Goal: Task Accomplishment & Management: Use online tool/utility

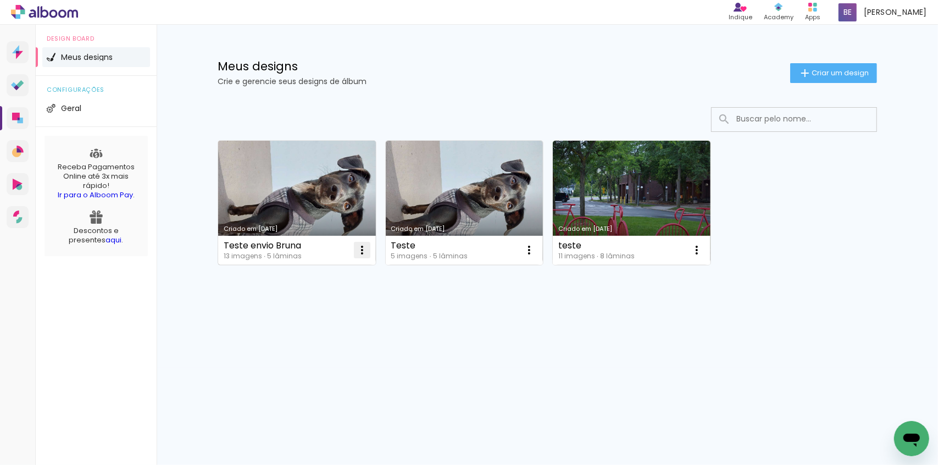
click at [363, 248] on iron-icon at bounding box center [362, 249] width 13 height 13
click at [288, 195] on link "Criado em [DATE]" at bounding box center [297, 203] width 158 height 124
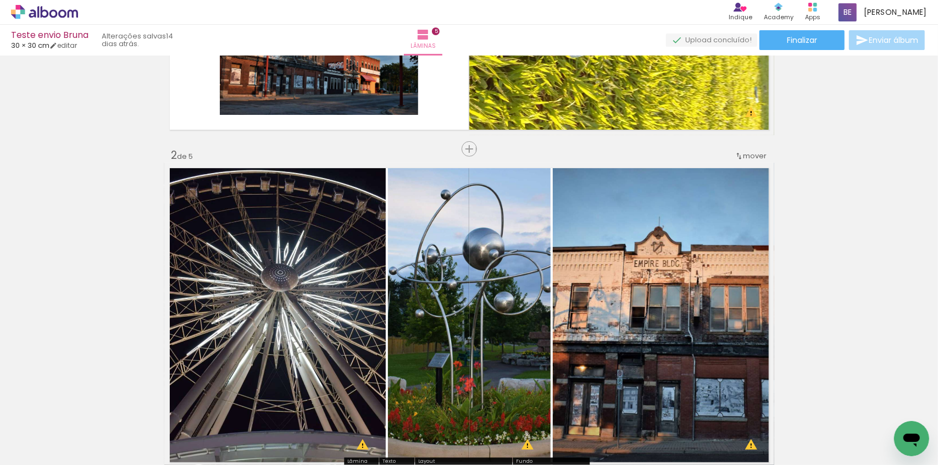
scroll to position [400, 0]
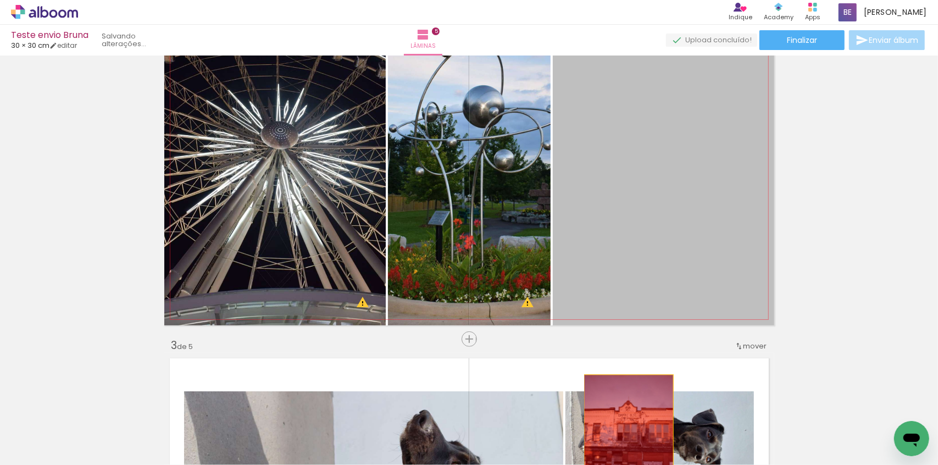
drag, startPoint x: 630, startPoint y: 234, endPoint x: 625, endPoint y: 436, distance: 201.7
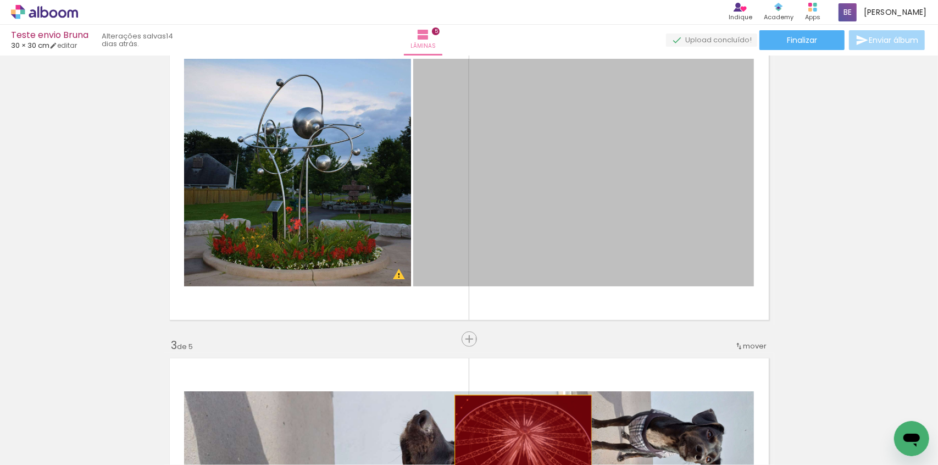
drag, startPoint x: 519, startPoint y: 214, endPoint x: 519, endPoint y: 444, distance: 229.7
click at [519, 444] on quentale-workspace at bounding box center [469, 232] width 938 height 465
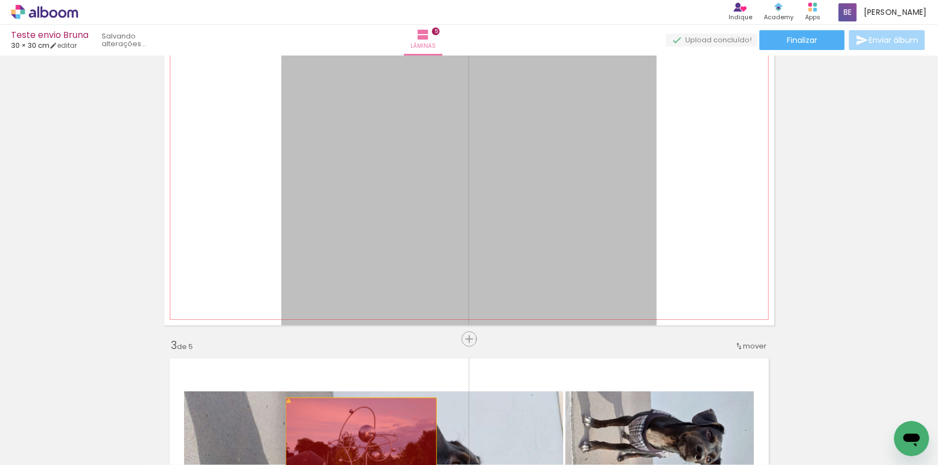
drag, startPoint x: 328, startPoint y: 191, endPoint x: 360, endPoint y: 442, distance: 253.8
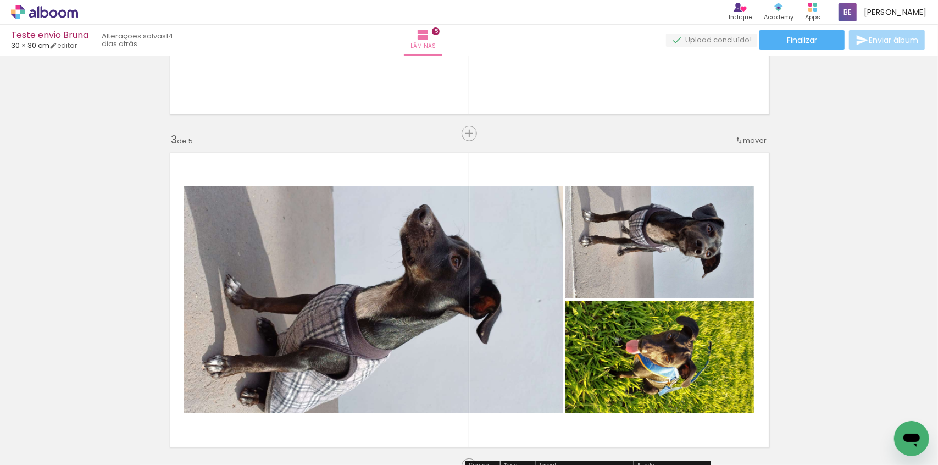
scroll to position [500, 0]
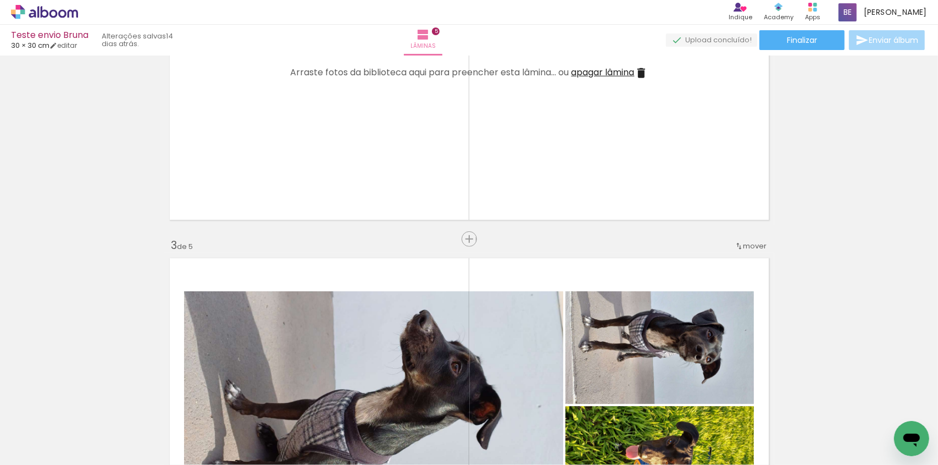
click at [640, 75] on iron-icon at bounding box center [641, 72] width 13 height 13
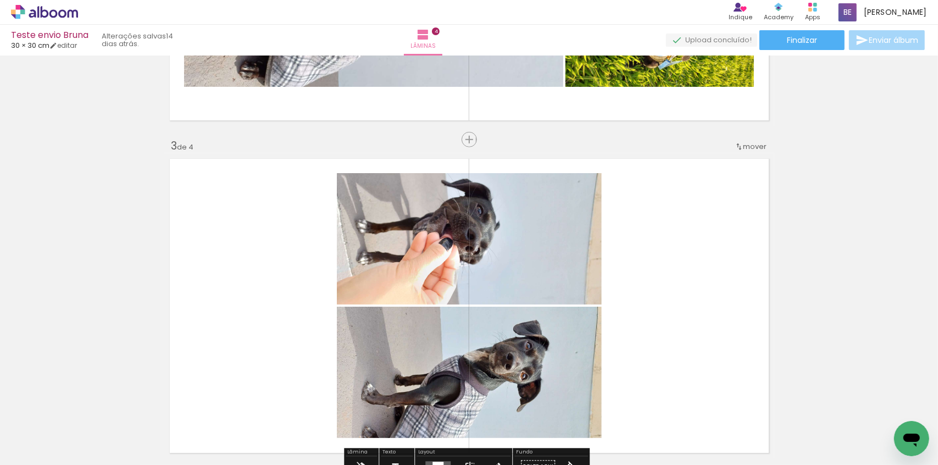
scroll to position [749, 0]
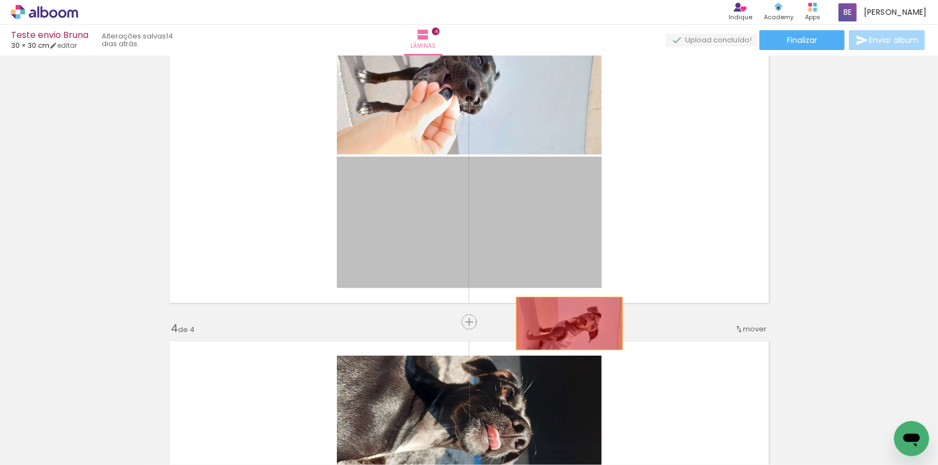
drag, startPoint x: 568, startPoint y: 195, endPoint x: 542, endPoint y: 400, distance: 206.7
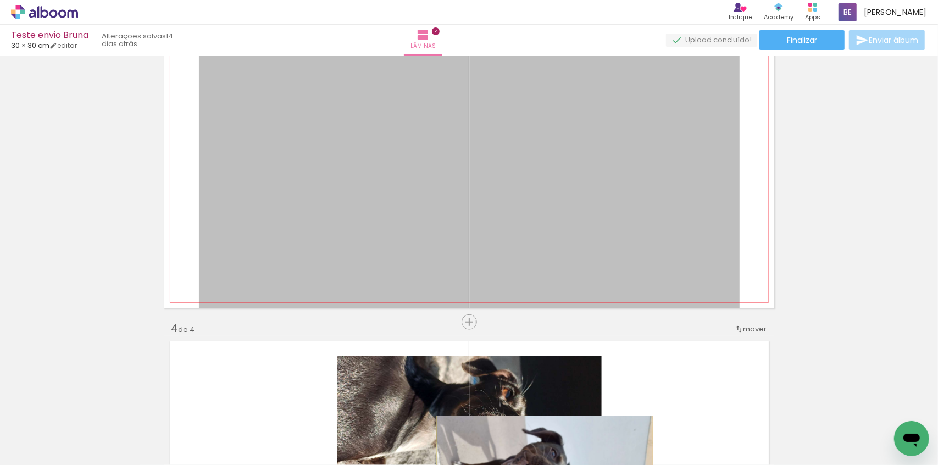
drag, startPoint x: 520, startPoint y: 193, endPoint x: 541, endPoint y: 476, distance: 283.7
click at [541, 464] on html "link( href="../../bower_components/polymer/polymer.html" rel="import" ) picture…" at bounding box center [469, 232] width 938 height 465
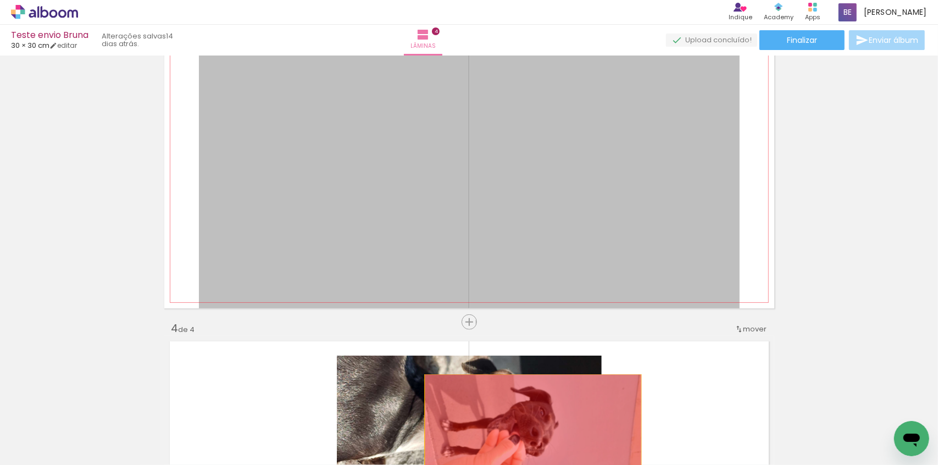
drag, startPoint x: 561, startPoint y: 260, endPoint x: 529, endPoint y: 435, distance: 177.5
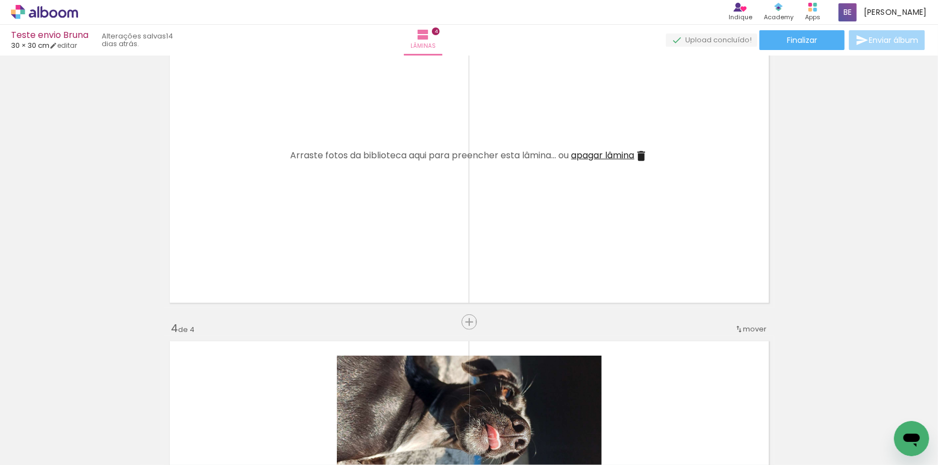
click at [641, 159] on iron-icon at bounding box center [641, 155] width 13 height 13
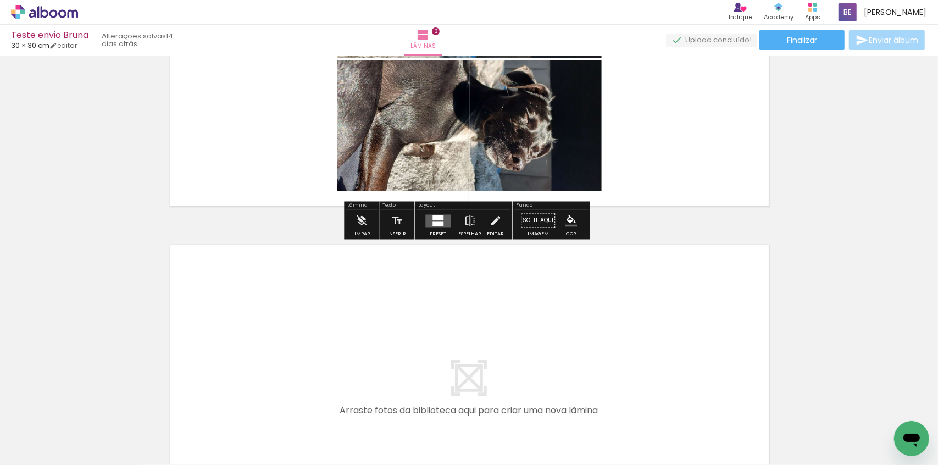
scroll to position [849, 0]
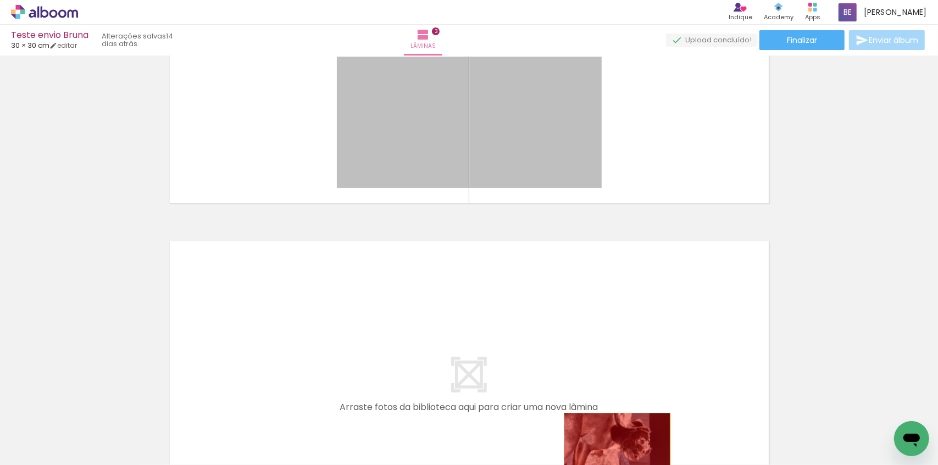
drag, startPoint x: 521, startPoint y: 115, endPoint x: 614, endPoint y: 441, distance: 338.7
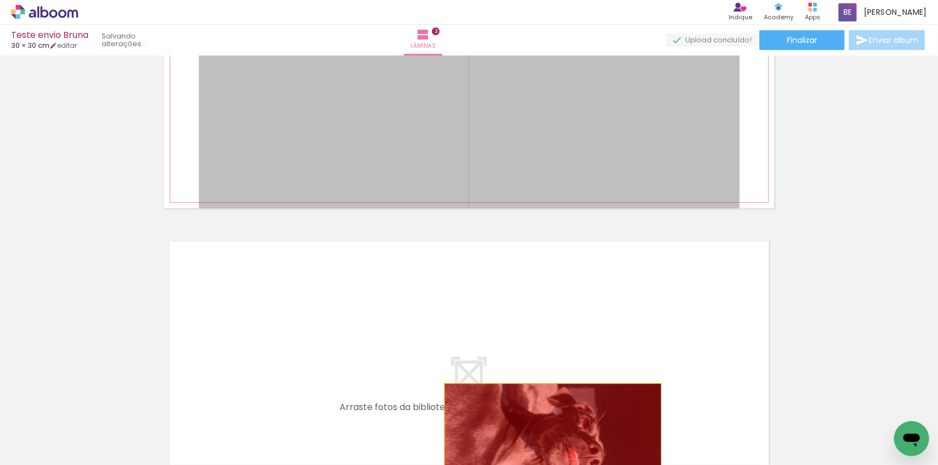
drag, startPoint x: 534, startPoint y: 308, endPoint x: 549, endPoint y: 445, distance: 137.7
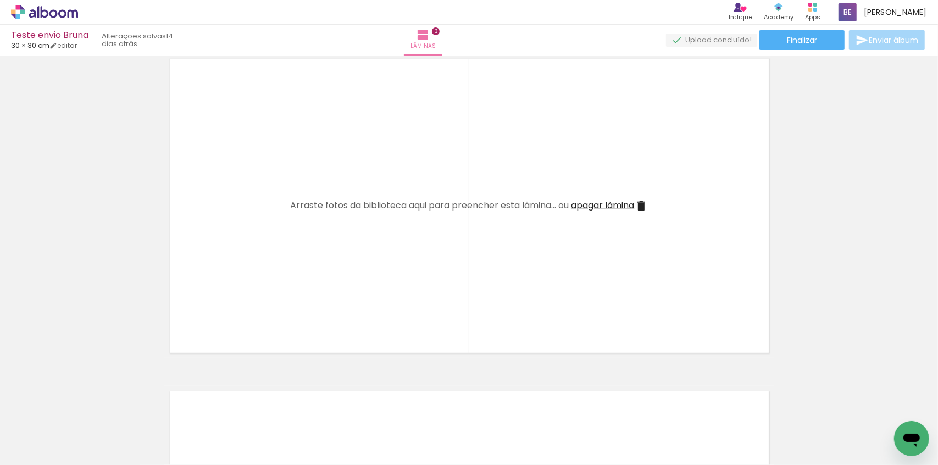
click at [641, 203] on iron-icon at bounding box center [641, 205] width 13 height 13
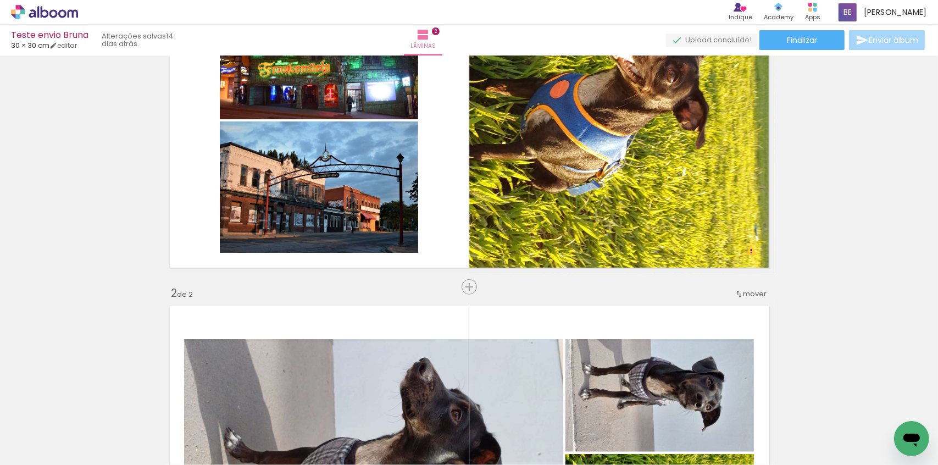
scroll to position [116, 0]
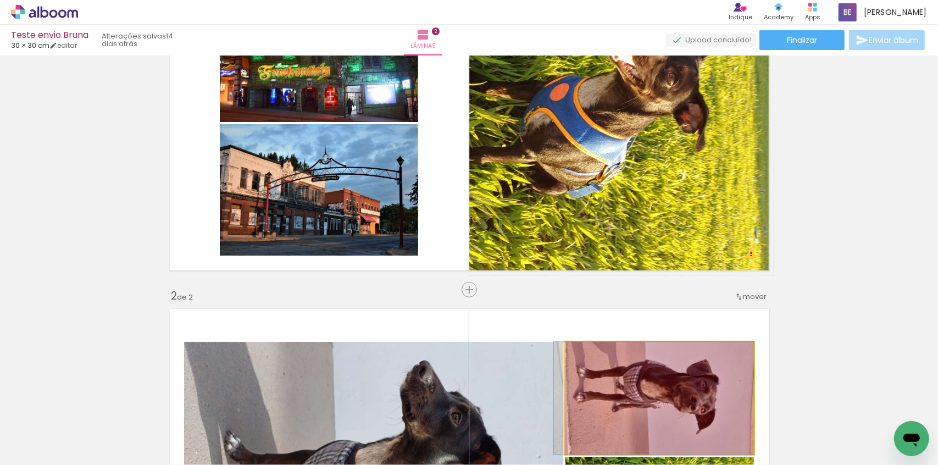
drag, startPoint x: 679, startPoint y: 378, endPoint x: 604, endPoint y: 432, distance: 92.6
click at [604, 432] on quentale-workspace at bounding box center [469, 232] width 938 height 465
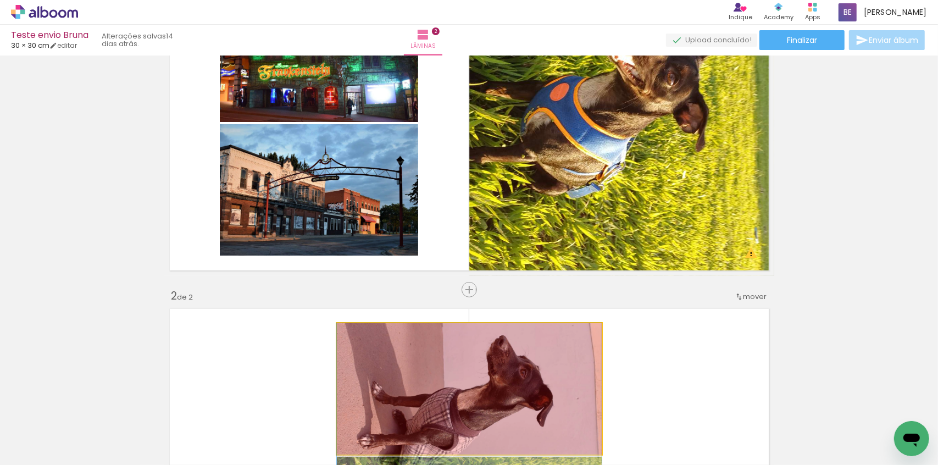
drag, startPoint x: 508, startPoint y: 368, endPoint x: 519, endPoint y: 435, distance: 67.4
click at [519, 435] on quentale-workspace at bounding box center [469, 232] width 938 height 465
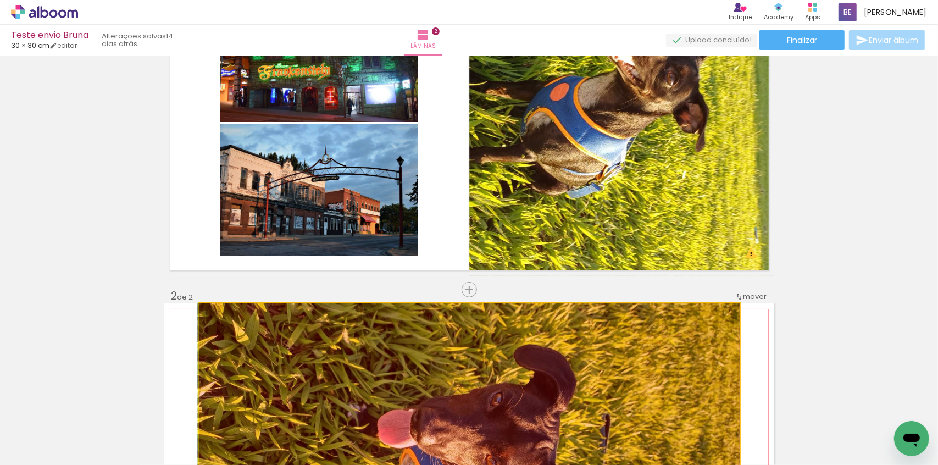
drag, startPoint x: 606, startPoint y: 336, endPoint x: 543, endPoint y: 403, distance: 91.7
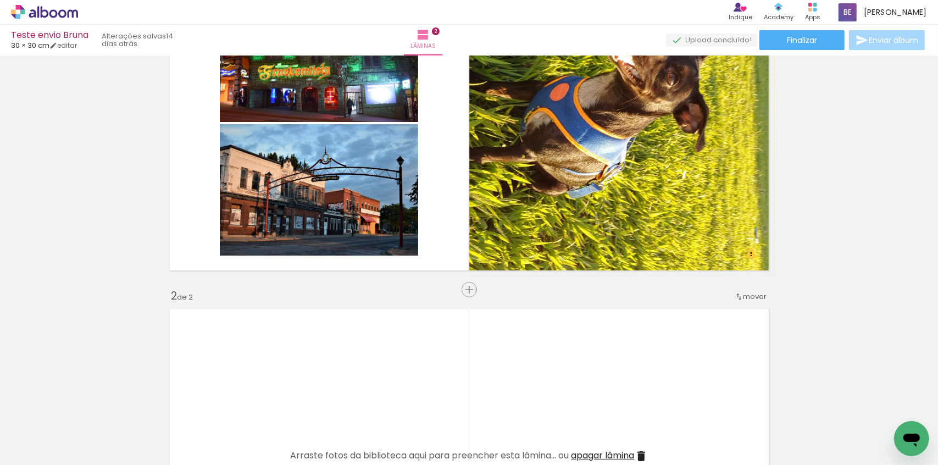
scroll to position [267, 0]
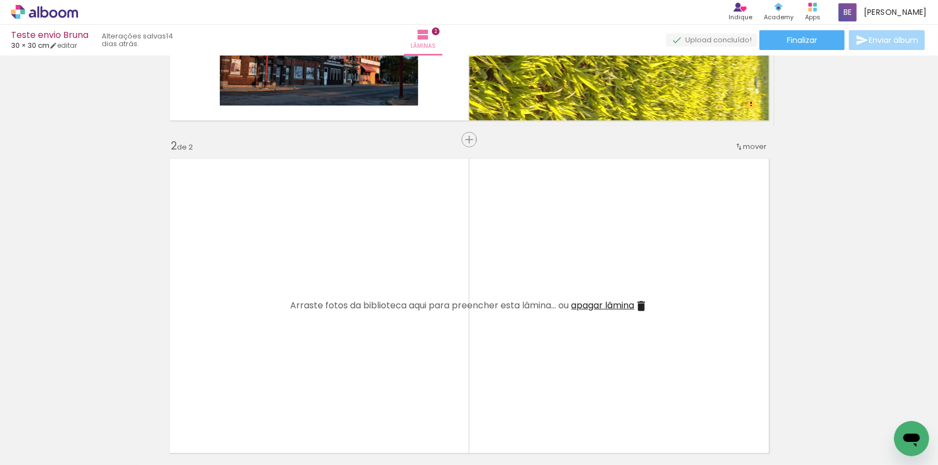
click at [640, 308] on iron-icon at bounding box center [641, 305] width 13 height 13
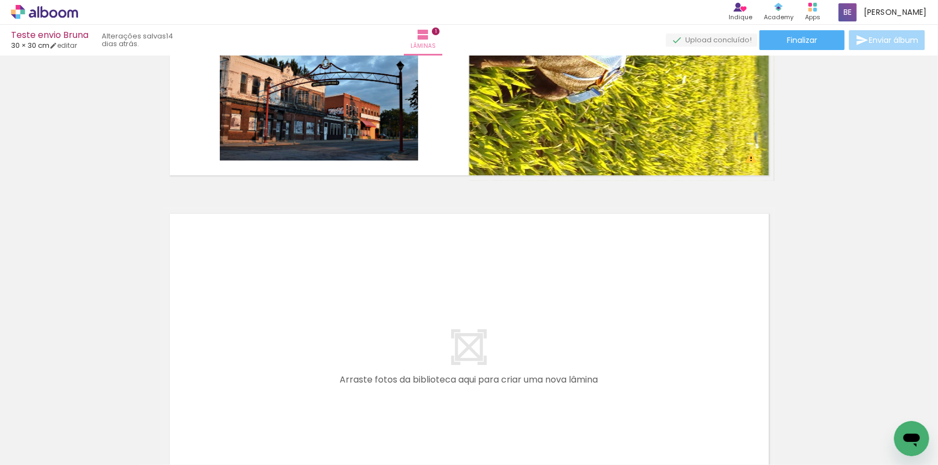
scroll to position [116, 0]
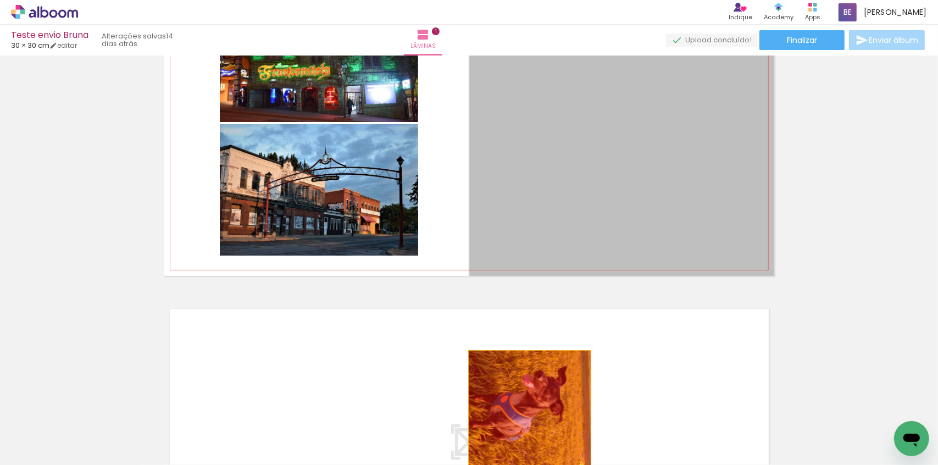
drag, startPoint x: 573, startPoint y: 193, endPoint x: 526, endPoint y: 413, distance: 224.8
click at [526, 413] on quentale-workspace at bounding box center [469, 232] width 938 height 465
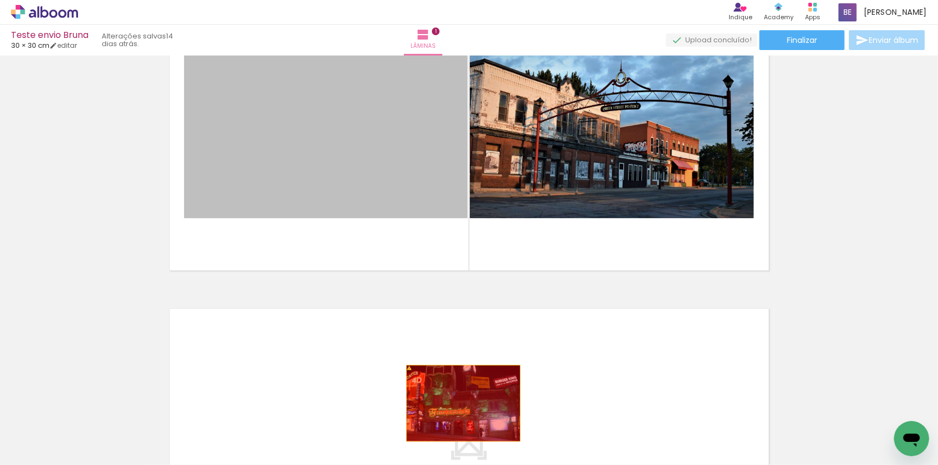
drag, startPoint x: 401, startPoint y: 99, endPoint x: 460, endPoint y: 404, distance: 310.6
click at [460, 404] on quentale-workspace at bounding box center [469, 232] width 938 height 465
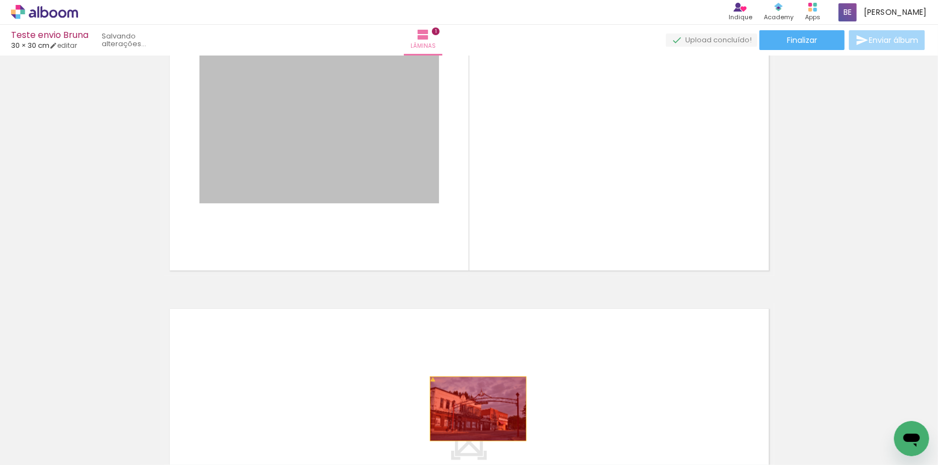
drag, startPoint x: 379, startPoint y: 109, endPoint x: 475, endPoint y: 414, distance: 319.1
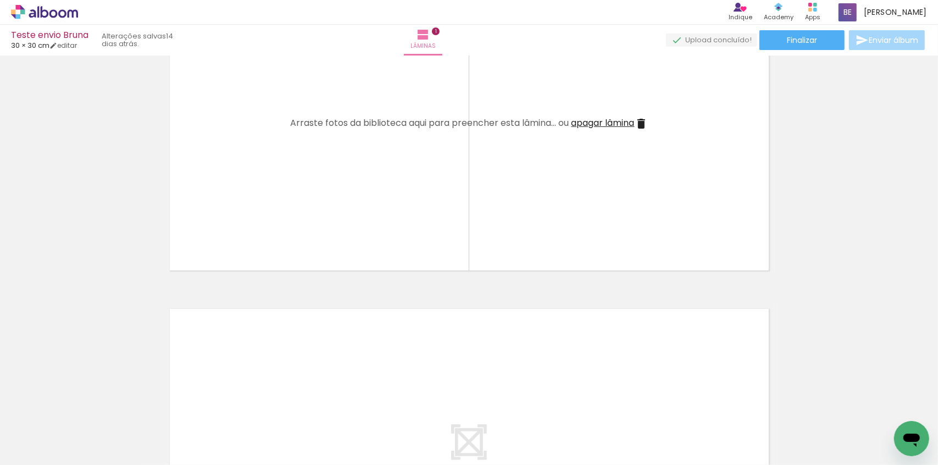
click at [647, 120] on iron-icon at bounding box center [641, 123] width 13 height 13
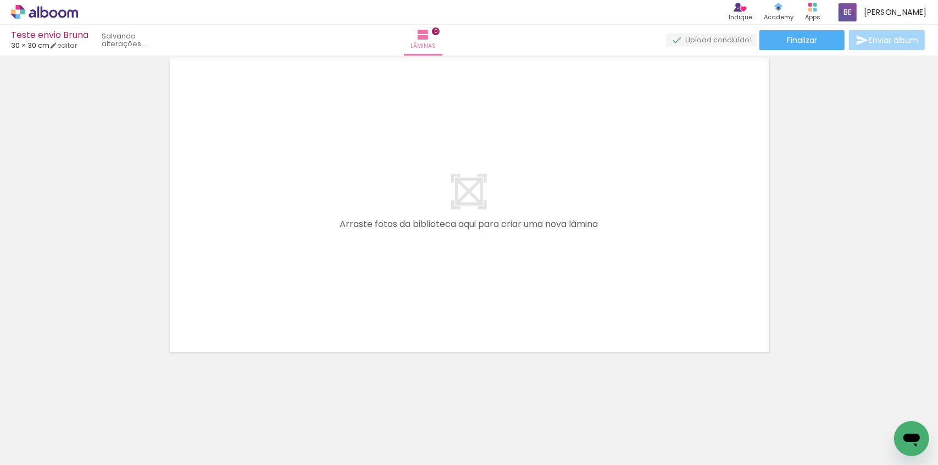
scroll to position [0, 0]
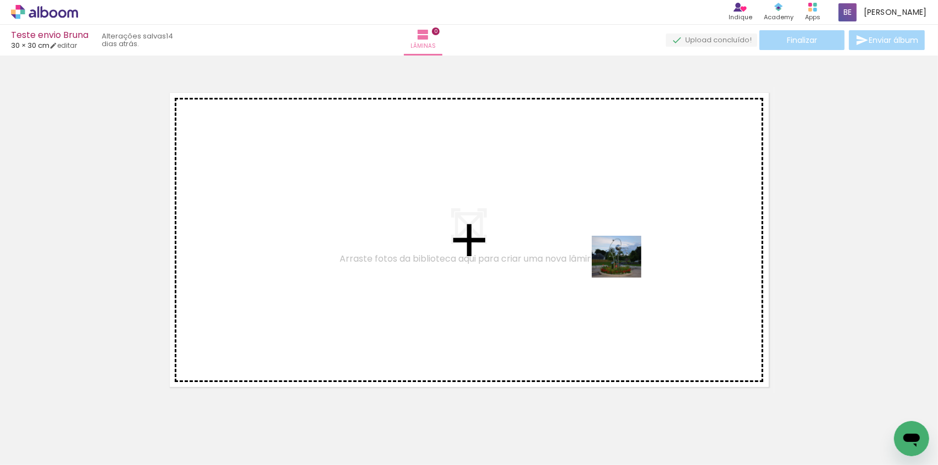
drag, startPoint x: 791, startPoint y: 426, endPoint x: 625, endPoint y: 269, distance: 229.3
click at [625, 269] on quentale-workspace at bounding box center [469, 232] width 938 height 465
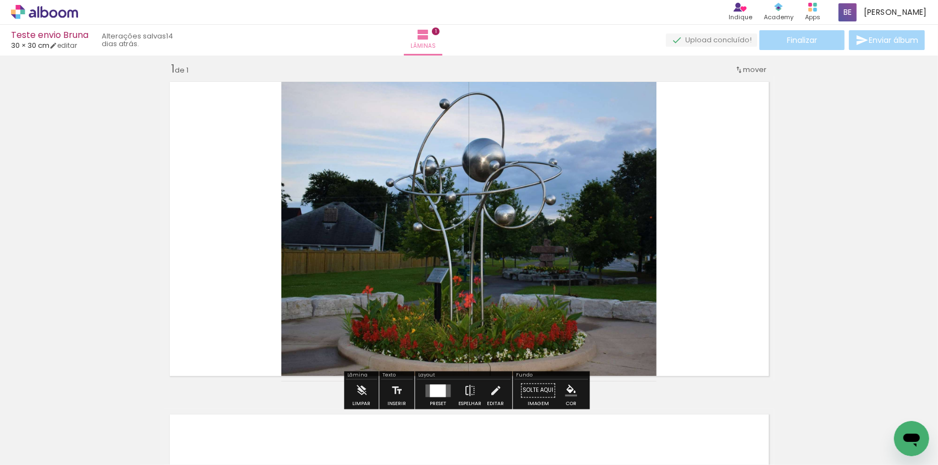
scroll to position [14, 0]
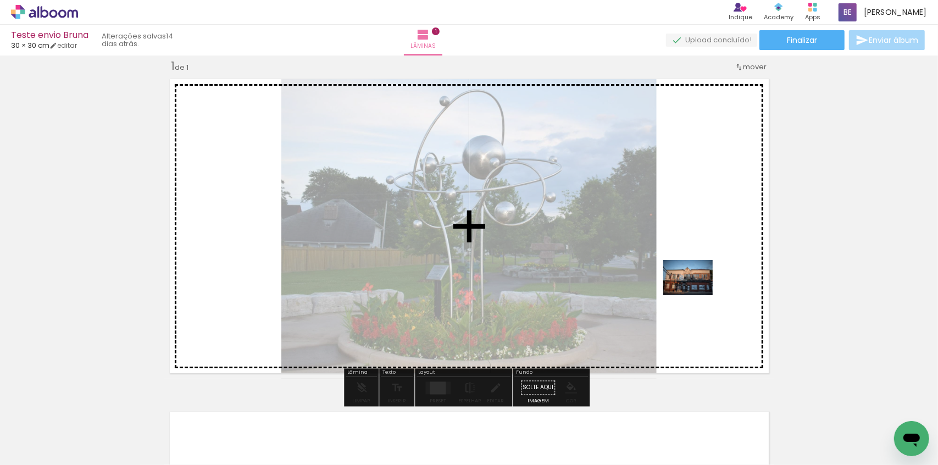
drag, startPoint x: 840, startPoint y: 418, endPoint x: 696, endPoint y: 293, distance: 190.4
click at [696, 293] on quentale-workspace at bounding box center [469, 232] width 938 height 465
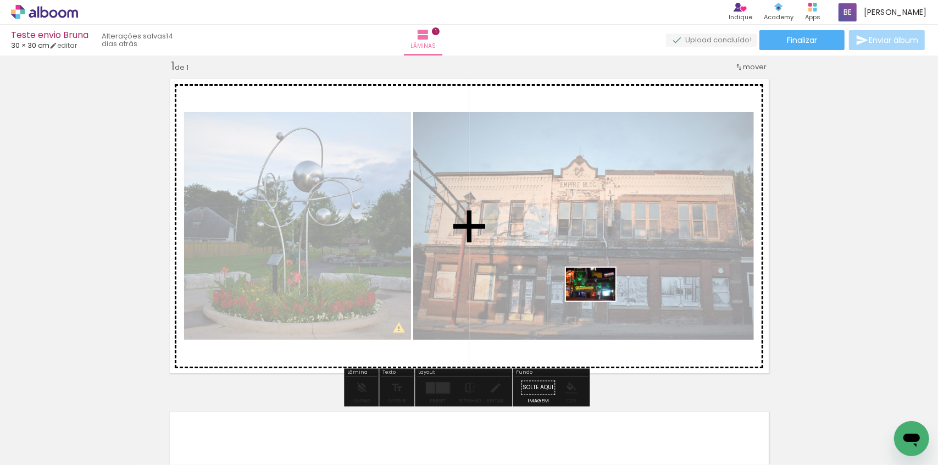
drag, startPoint x: 615, startPoint y: 436, endPoint x: 599, endPoint y: 301, distance: 136.7
click at [599, 301] on quentale-workspace at bounding box center [469, 232] width 938 height 465
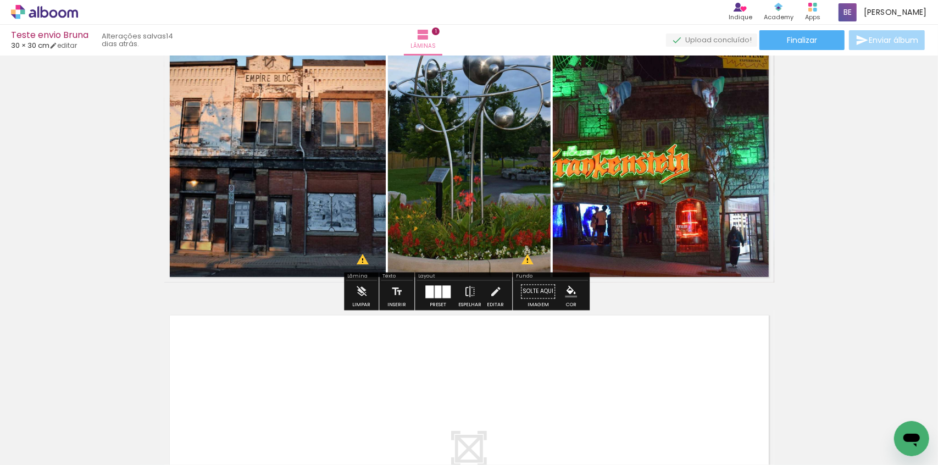
scroll to position [114, 0]
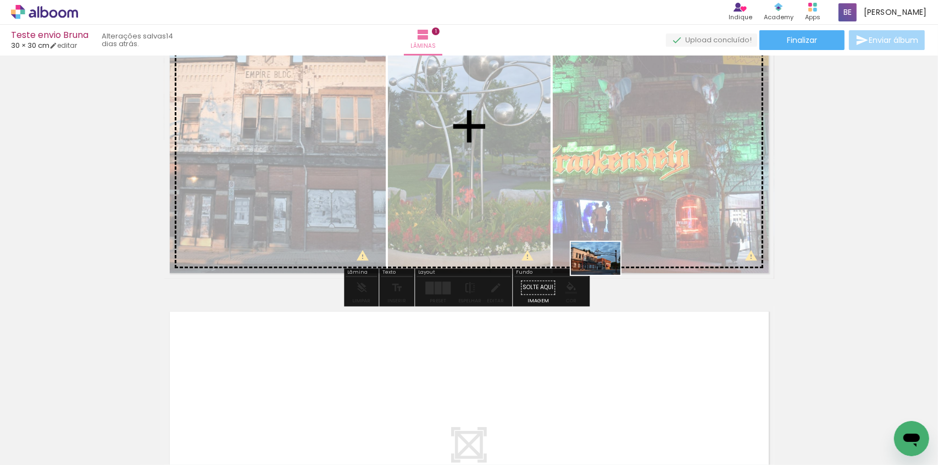
drag, startPoint x: 669, startPoint y: 420, endPoint x: 604, endPoint y: 275, distance: 159.4
click at [604, 275] on quentale-workspace at bounding box center [469, 232] width 938 height 465
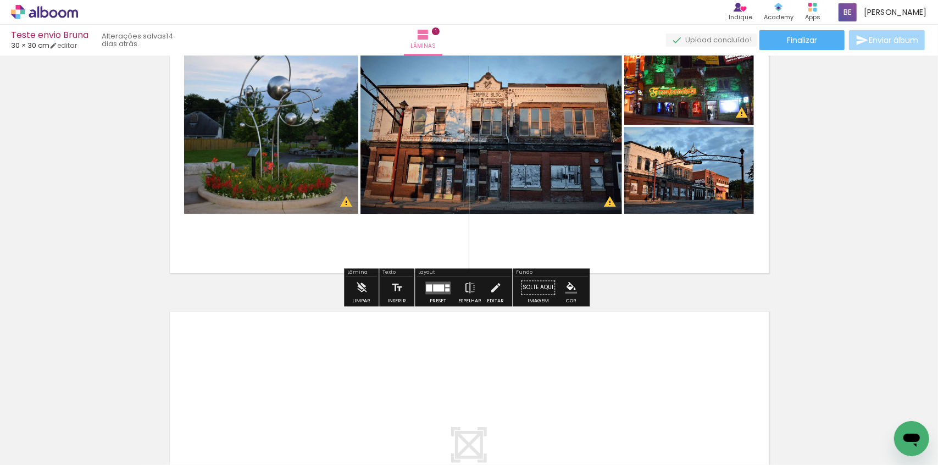
click at [796, 209] on div "Inserir lâmina 1 de 1 O Designbox precisará aumentar a sua imagem em 158% para …" at bounding box center [469, 278] width 938 height 665
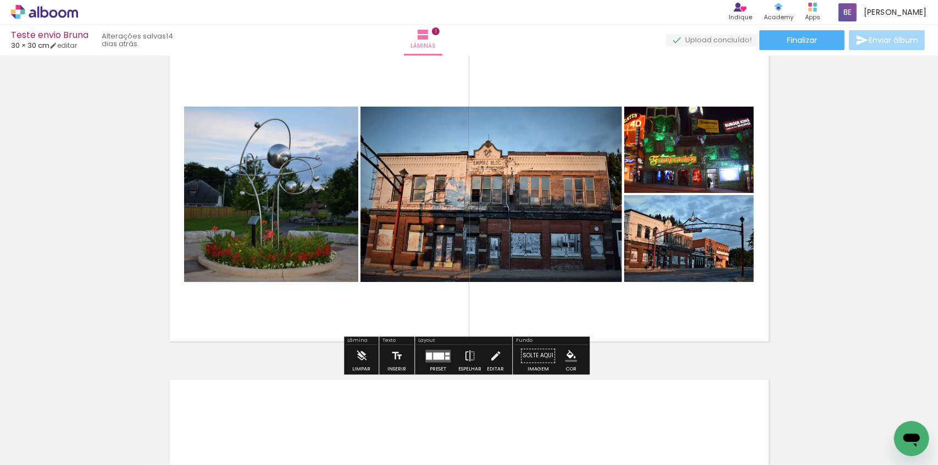
scroll to position [64, 0]
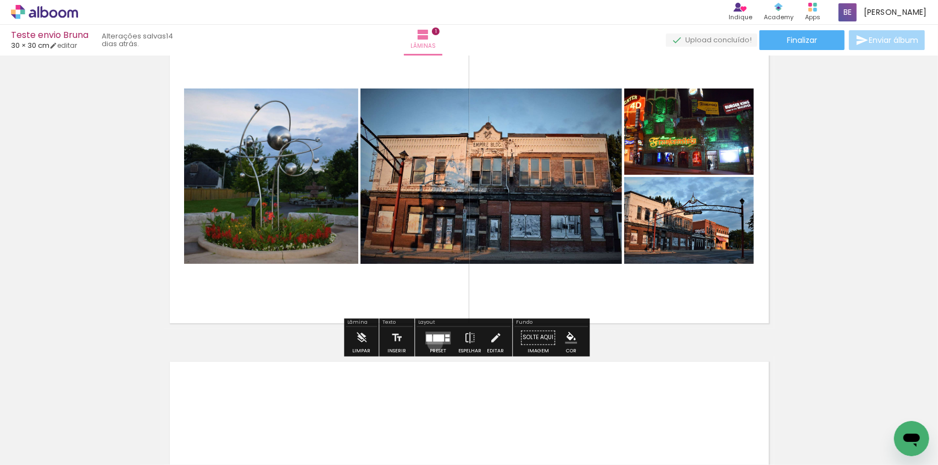
click at [432, 343] on quentale-layouter at bounding box center [437, 337] width 25 height 13
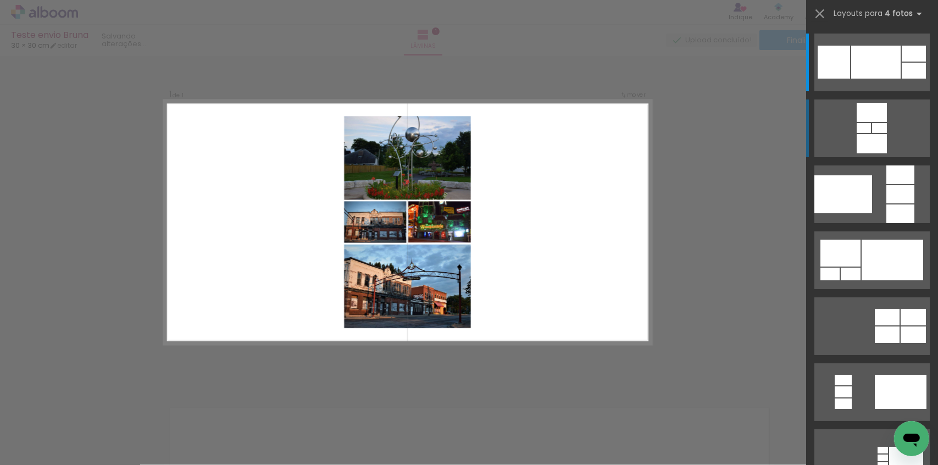
scroll to position [14, 0]
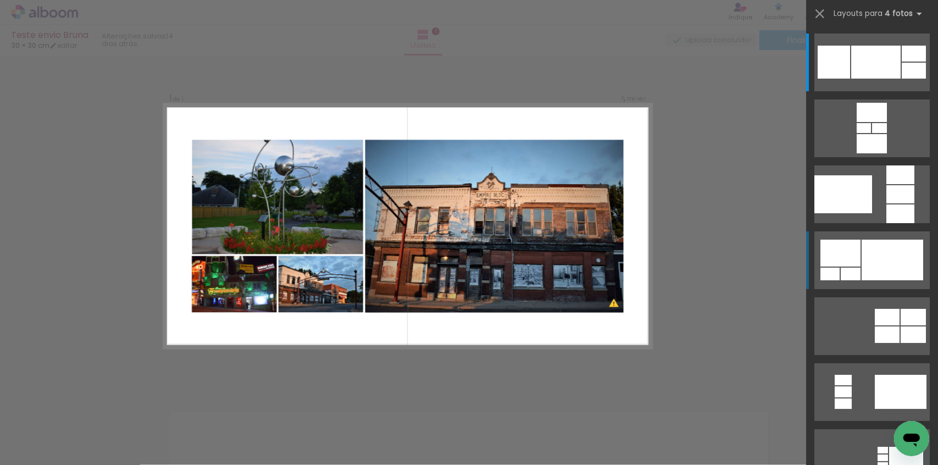
click at [874, 252] on div at bounding box center [893, 260] width 62 height 41
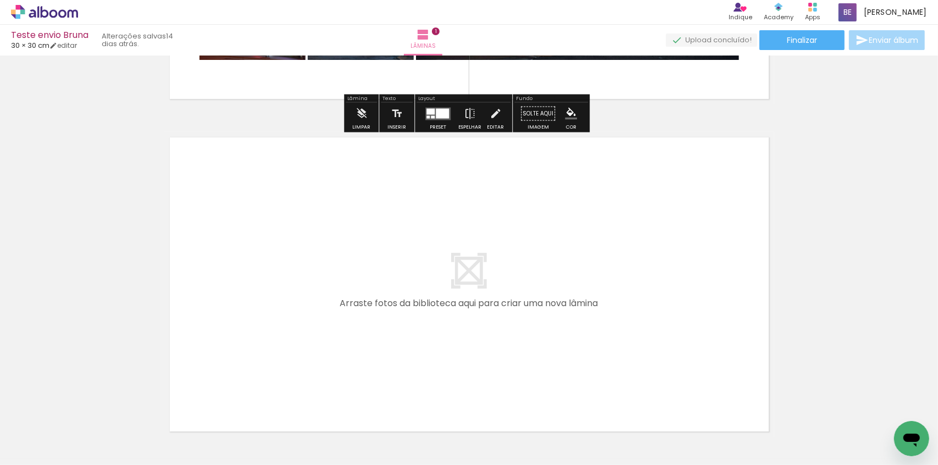
scroll to position [313, 0]
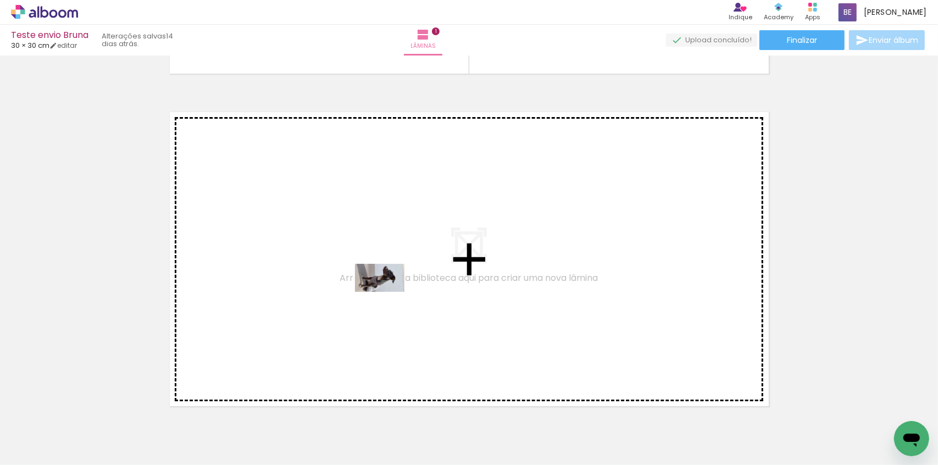
drag, startPoint x: 306, startPoint y: 429, endPoint x: 388, endPoint y: 297, distance: 155.7
click at [388, 297] on quentale-workspace at bounding box center [469, 232] width 938 height 465
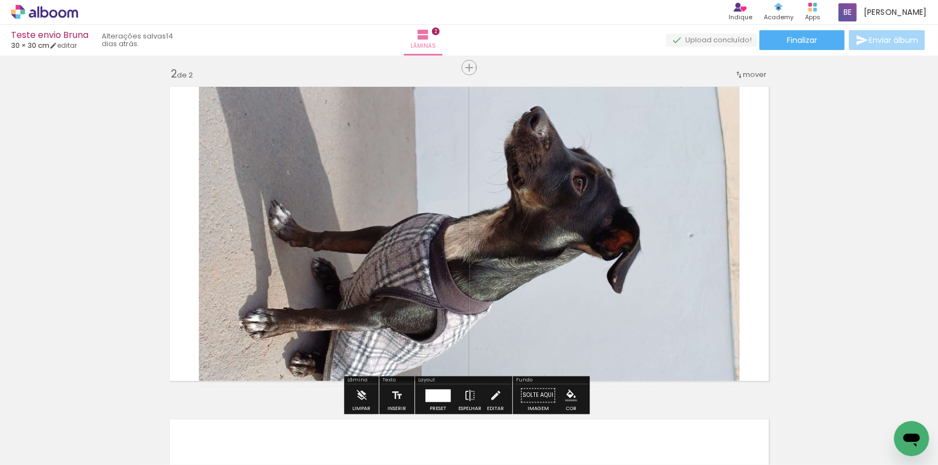
scroll to position [346, 0]
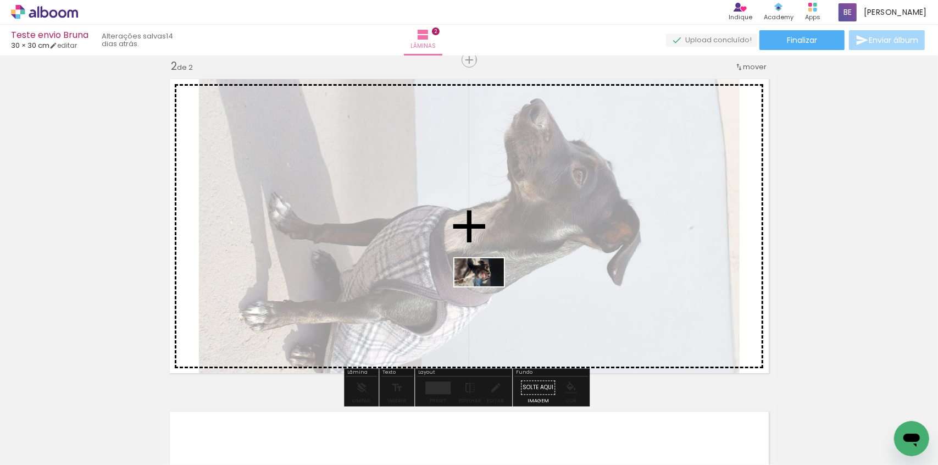
drag, startPoint x: 417, startPoint y: 428, endPoint x: 487, endPoint y: 291, distance: 153.4
click at [487, 291] on quentale-workspace at bounding box center [469, 232] width 938 height 465
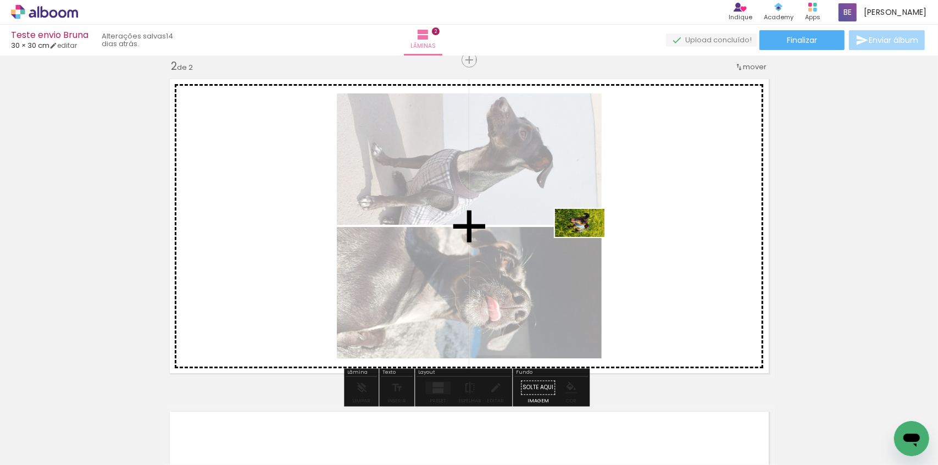
drag, startPoint x: 495, startPoint y: 403, endPoint x: 588, endPoint y: 242, distance: 185.9
click at [588, 242] on quentale-workspace at bounding box center [469, 232] width 938 height 465
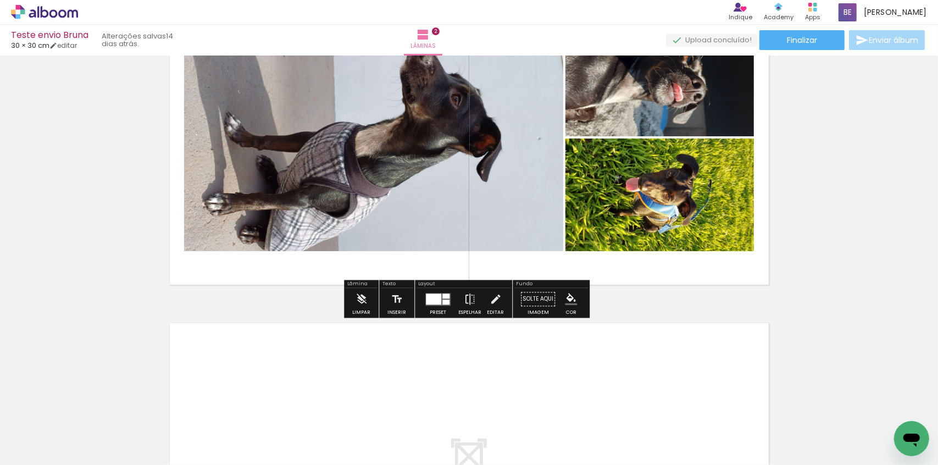
scroll to position [446, 0]
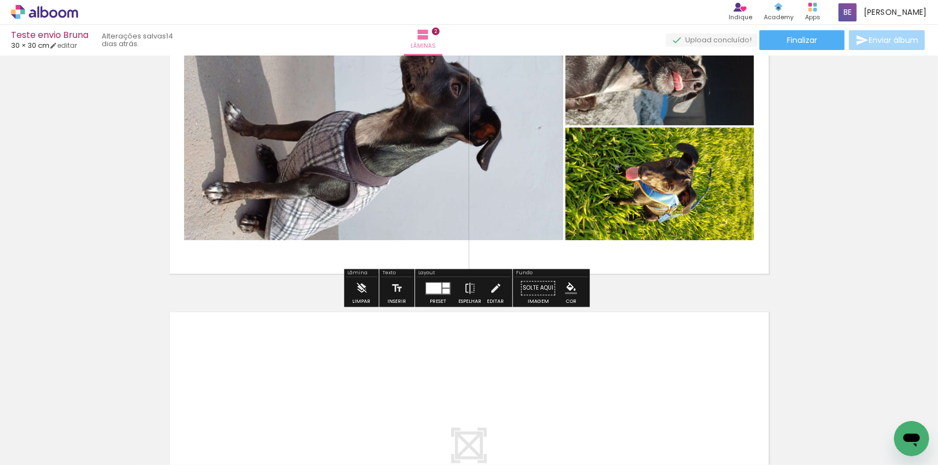
click at [440, 292] on quentale-layouter at bounding box center [437, 288] width 25 height 13
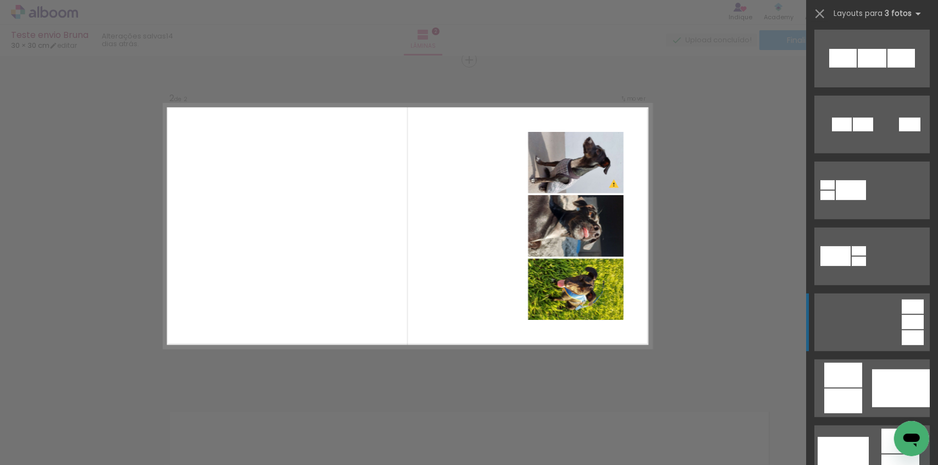
scroll to position [450, 0]
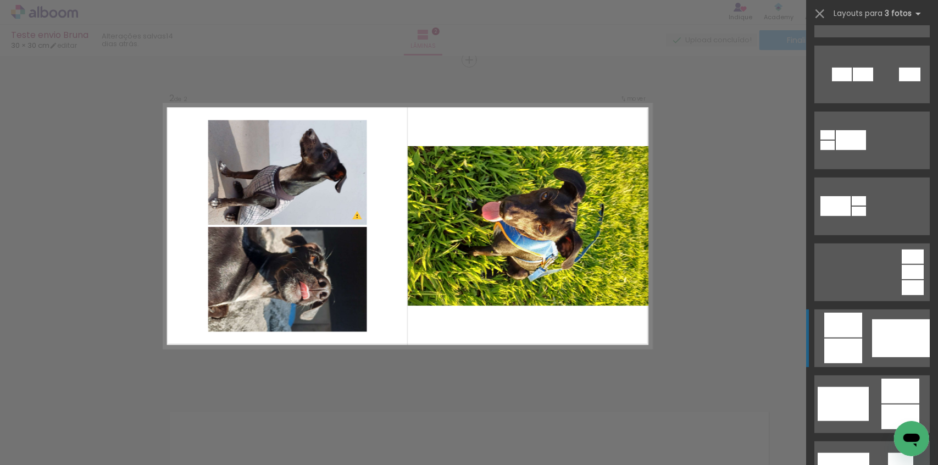
click at [874, 334] on div at bounding box center [901, 338] width 58 height 38
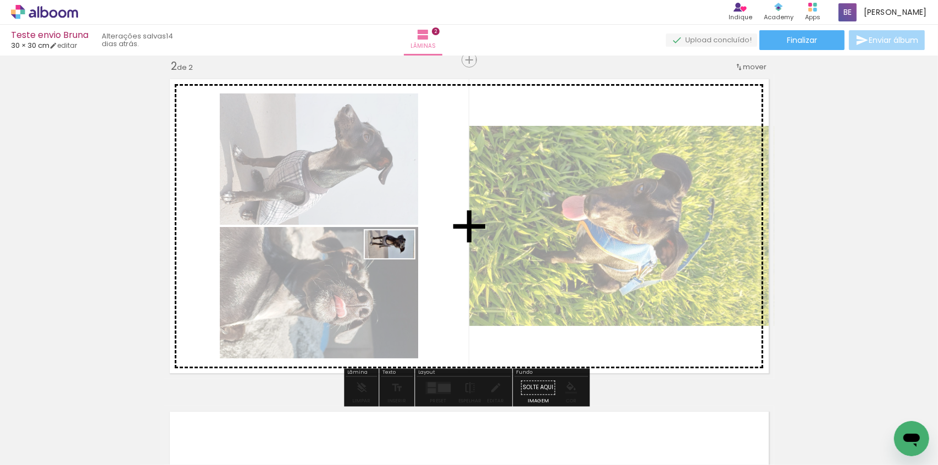
drag, startPoint x: 235, startPoint y: 434, endPoint x: 398, endPoint y: 263, distance: 235.9
click at [398, 263] on quentale-workspace at bounding box center [469, 232] width 938 height 465
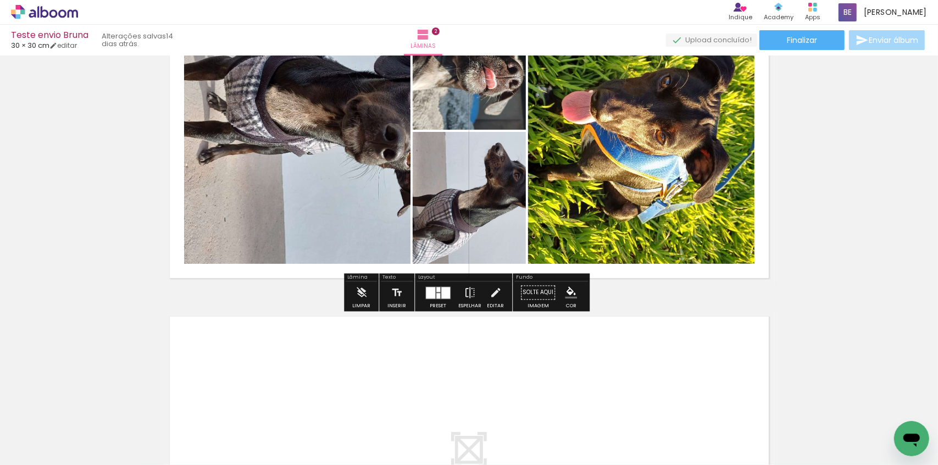
scroll to position [446, 0]
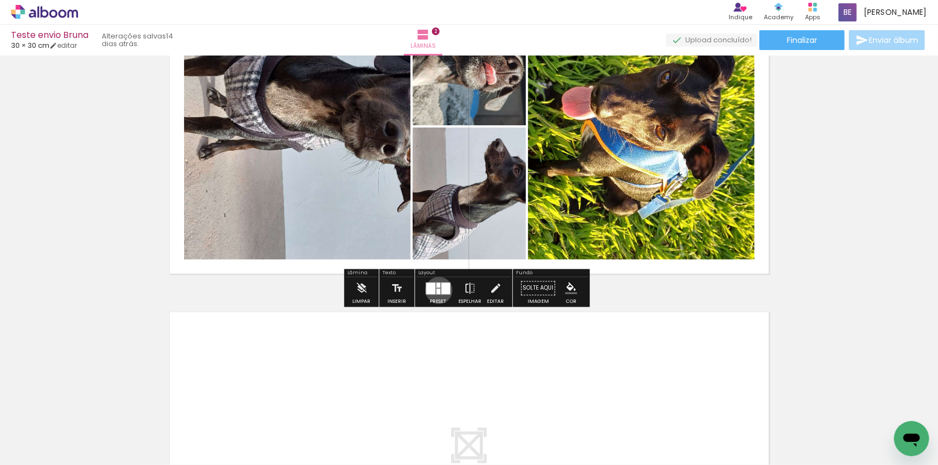
click at [436, 290] on div at bounding box center [438, 290] width 4 height 5
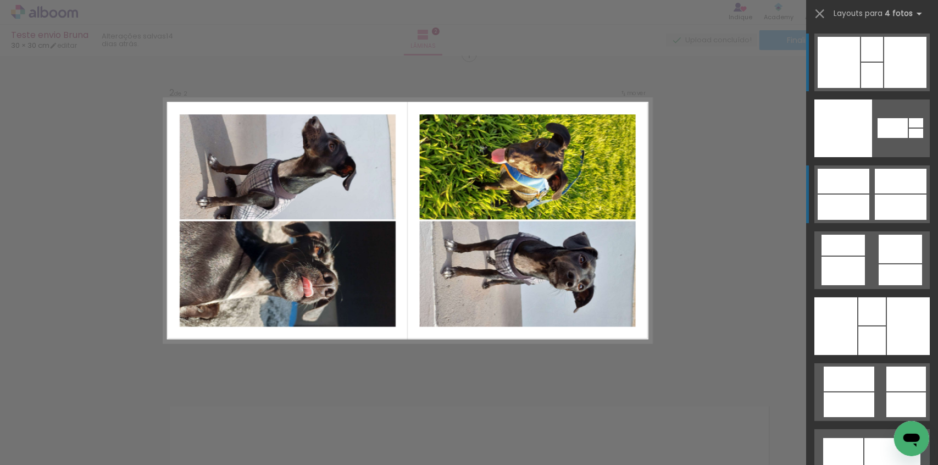
scroll to position [346, 0]
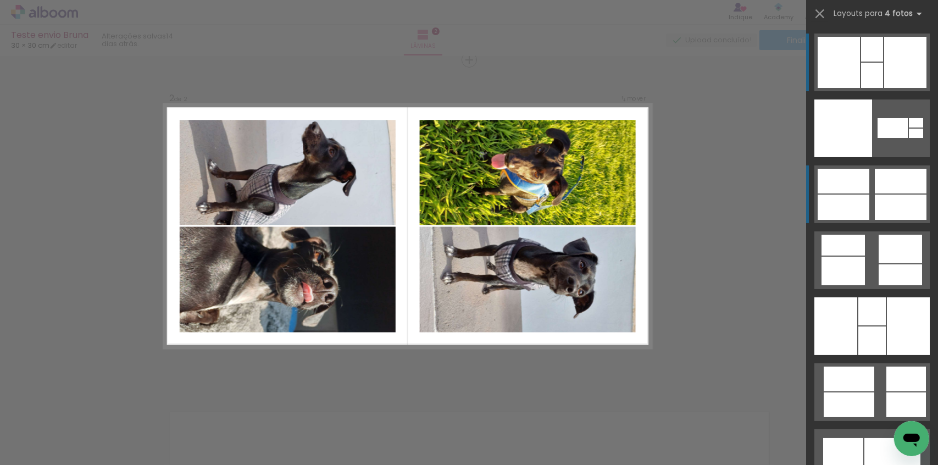
click at [856, 201] on div at bounding box center [844, 207] width 52 height 25
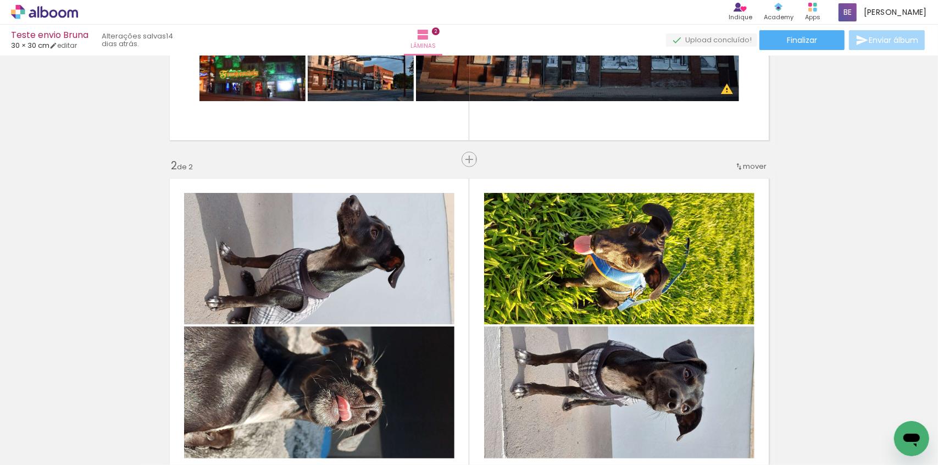
scroll to position [246, 0]
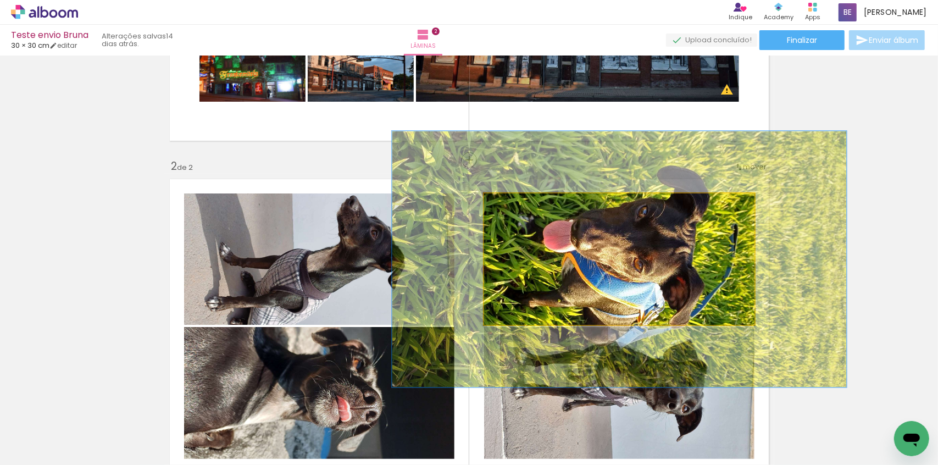
drag, startPoint x: 508, startPoint y: 207, endPoint x: 534, endPoint y: 210, distance: 26.0
click at [534, 210] on div at bounding box center [535, 205] width 18 height 18
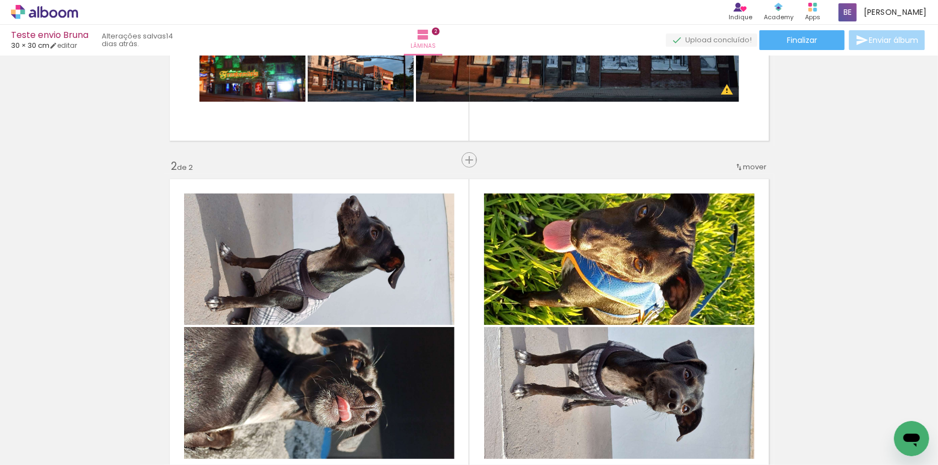
click at [852, 229] on div "Inserir lâmina 1 de 2 Inserir lâmina 2 de 2 O Designbox precisará aumentar a su…" at bounding box center [469, 312] width 938 height 998
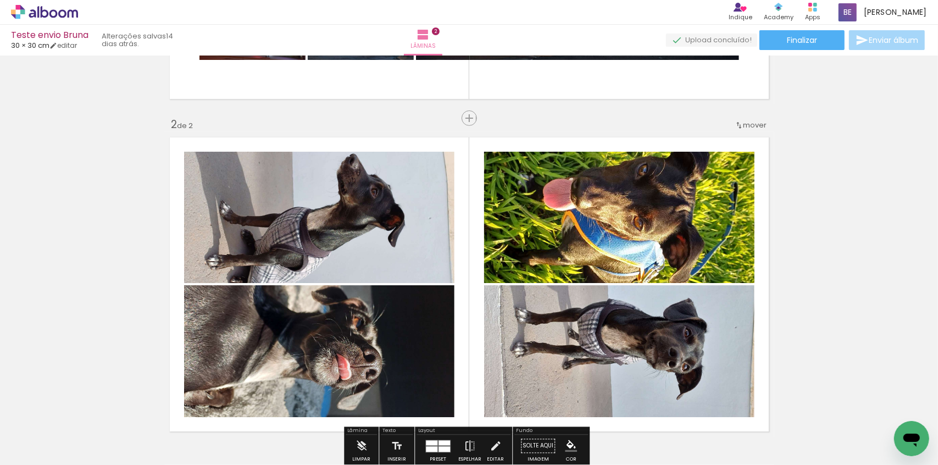
scroll to position [346, 0]
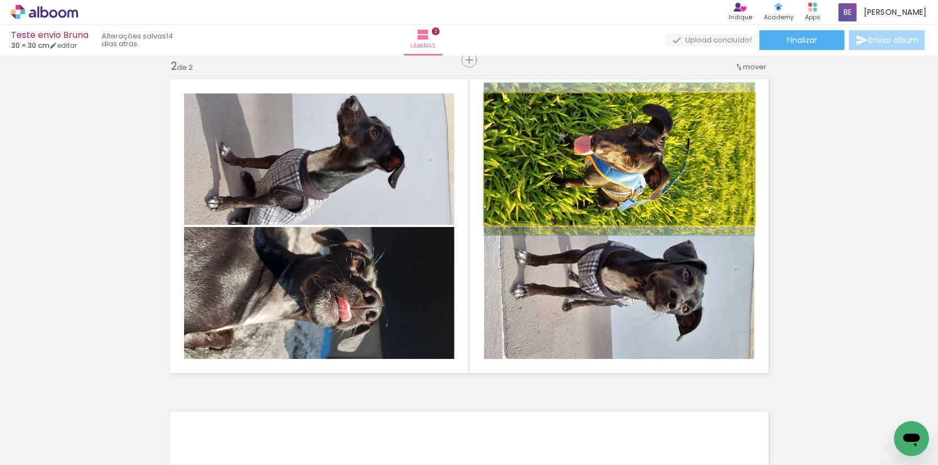
drag, startPoint x: 535, startPoint y: 108, endPoint x: 504, endPoint y: 107, distance: 30.8
type paper-slider "100"
click at [504, 107] on div at bounding box center [510, 105] width 18 height 18
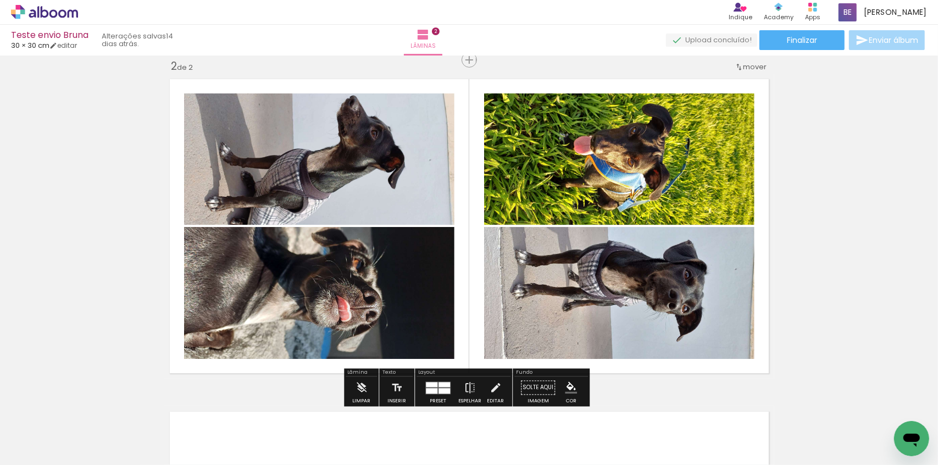
click at [823, 151] on div "Inserir lâmina 1 de 2 Inserir lâmina 2 de 2 O Designbox precisará aumentar a su…" at bounding box center [469, 212] width 938 height 998
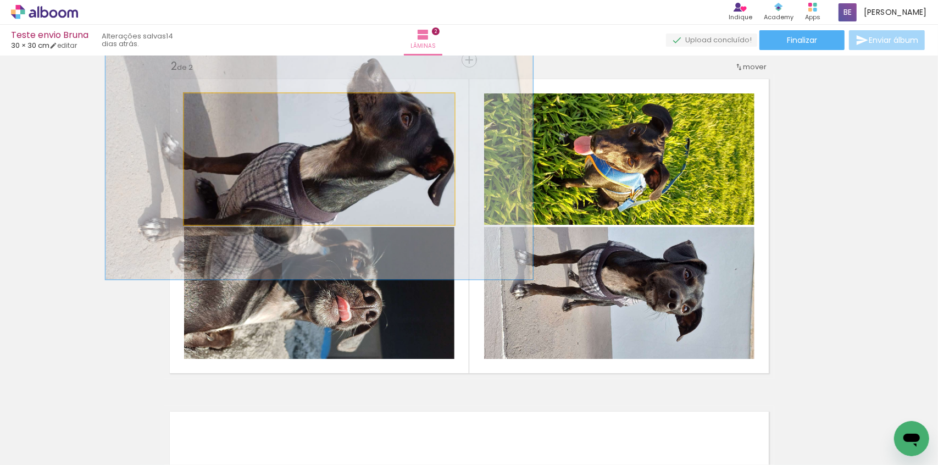
drag, startPoint x: 208, startPoint y: 104, endPoint x: 231, endPoint y: 103, distance: 22.6
type paper-slider "158"
click at [231, 103] on div at bounding box center [233, 105] width 10 height 10
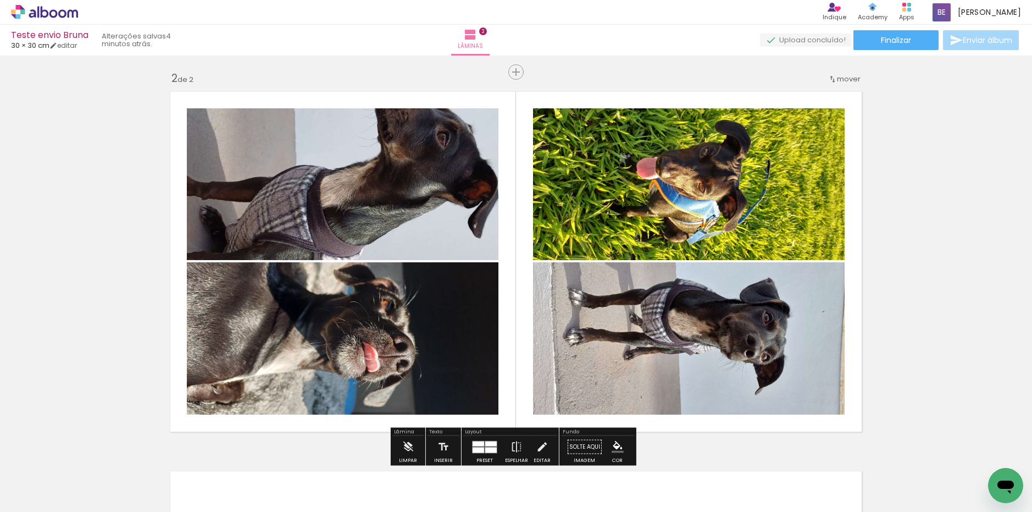
scroll to position [281, 0]
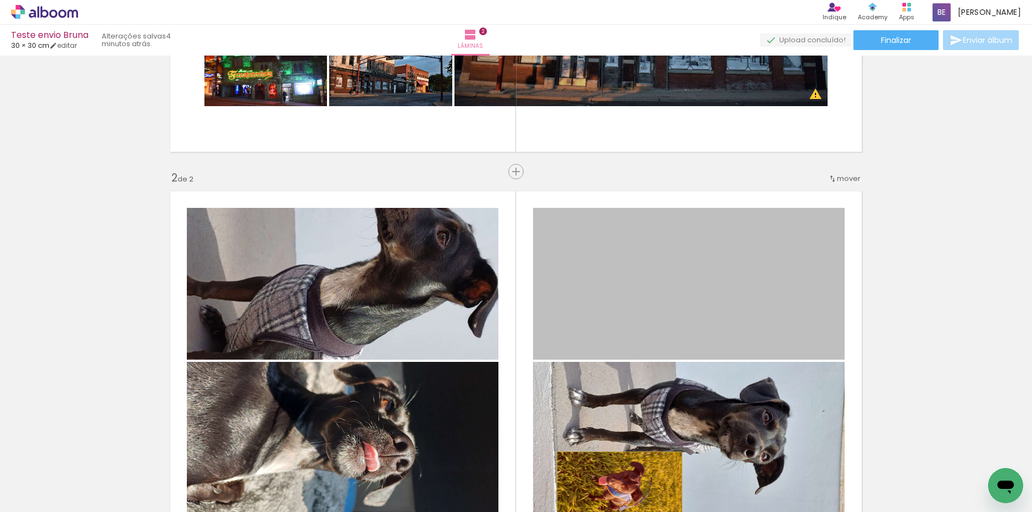
drag, startPoint x: 638, startPoint y: 271, endPoint x: 615, endPoint y: 482, distance: 212.2
click at [615, 464] on quentale-workspace at bounding box center [516, 256] width 1032 height 512
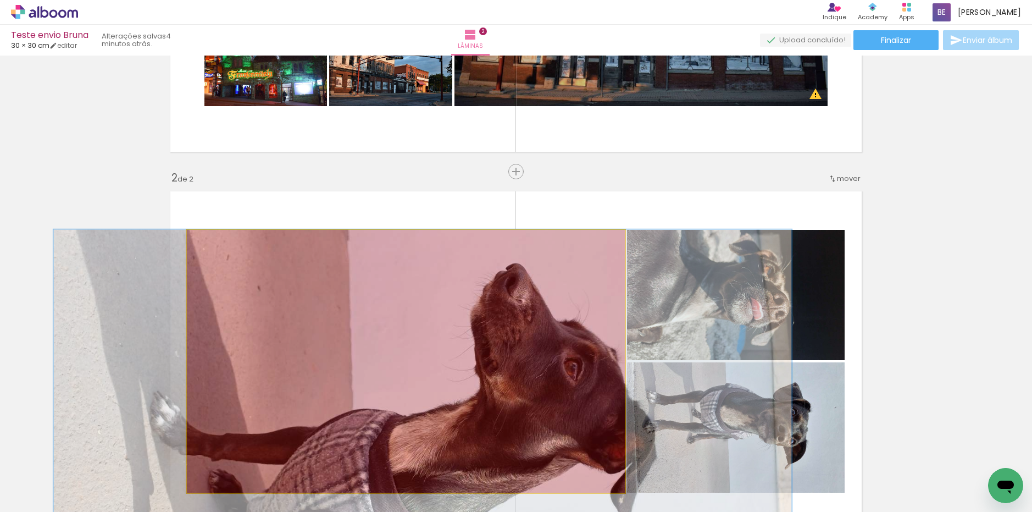
drag, startPoint x: 524, startPoint y: 349, endPoint x: 542, endPoint y: 481, distance: 132.5
click at [542, 464] on quentale-workspace at bounding box center [516, 256] width 1032 height 512
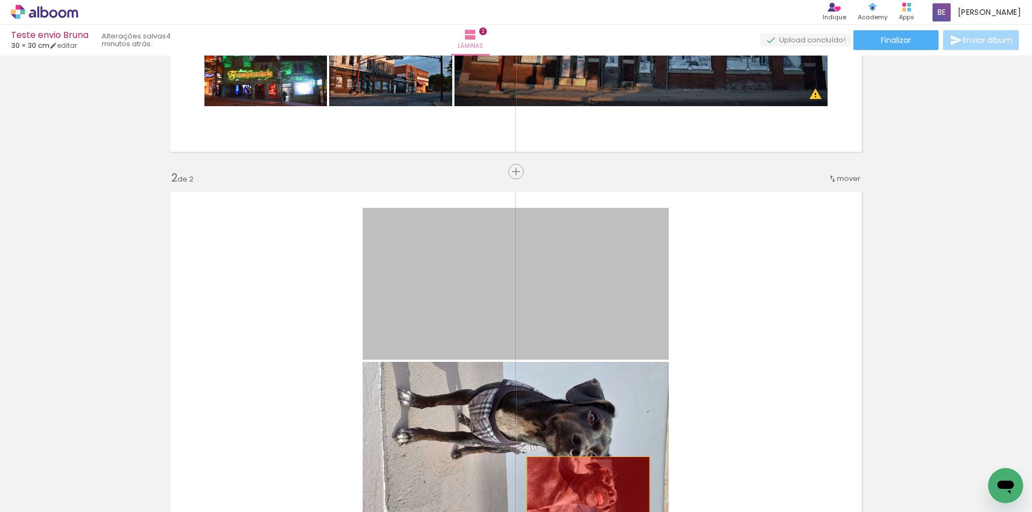
drag, startPoint x: 592, startPoint y: 294, endPoint x: 584, endPoint y: 487, distance: 193.0
click at [584, 464] on quentale-workspace at bounding box center [516, 256] width 1032 height 512
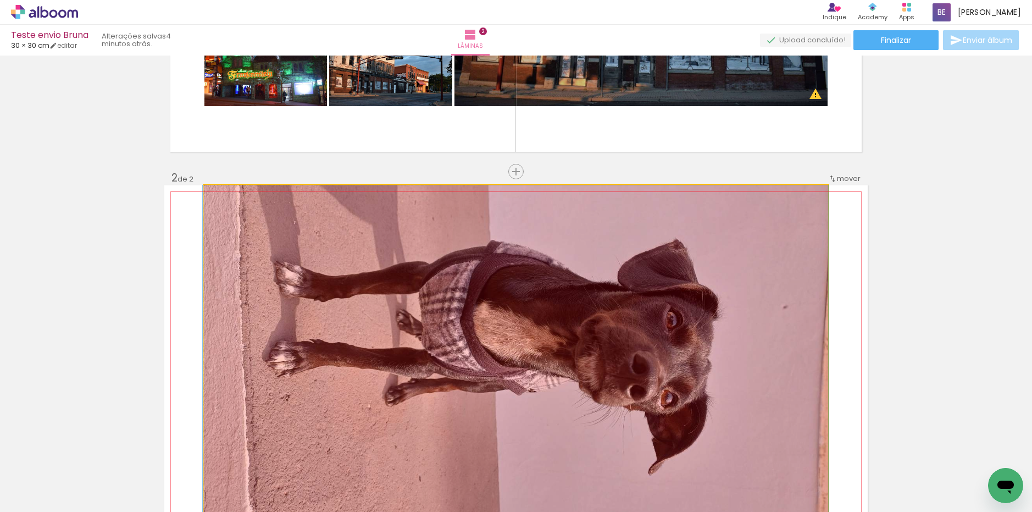
drag, startPoint x: 575, startPoint y: 392, endPoint x: 573, endPoint y: 473, distance: 80.8
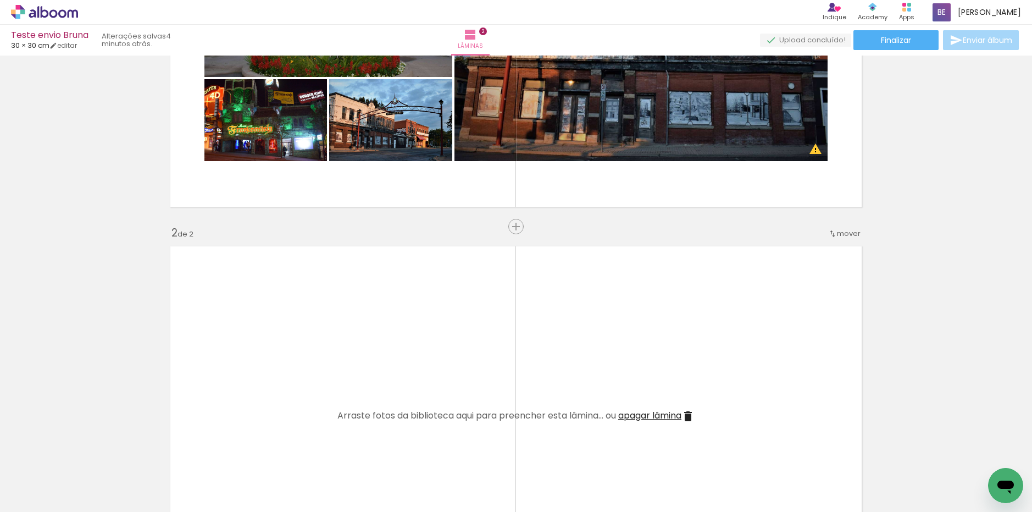
click at [686, 414] on iron-icon at bounding box center [687, 415] width 13 height 13
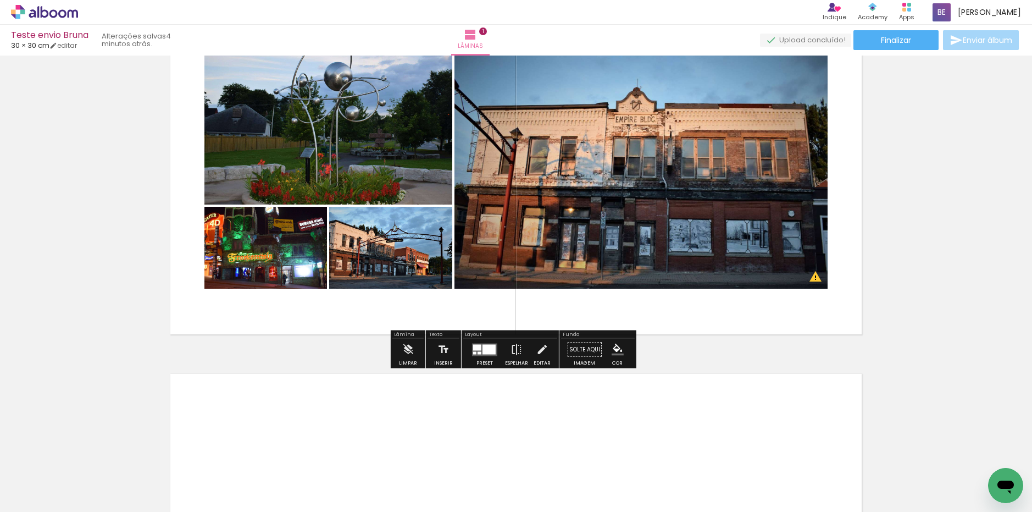
scroll to position [0, 0]
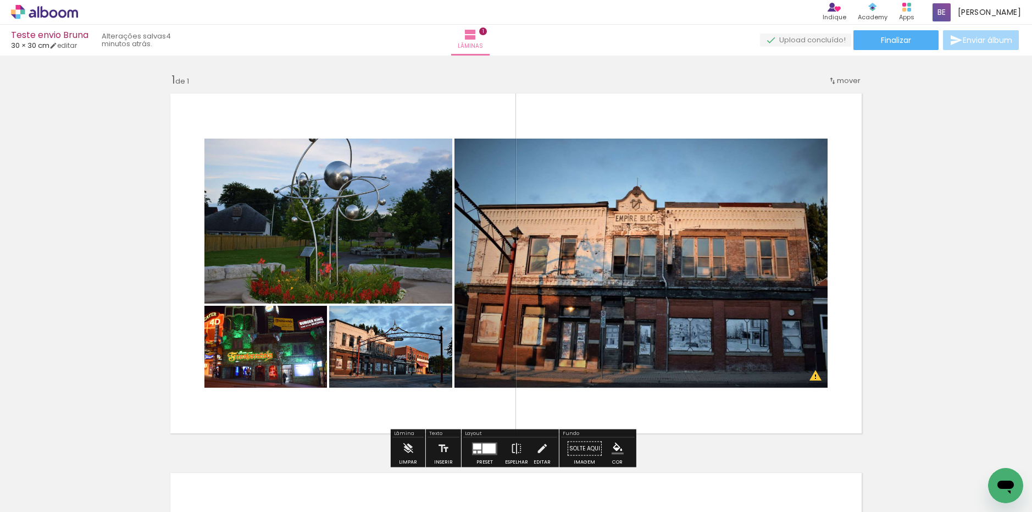
drag, startPoint x: 160, startPoint y: 82, endPoint x: 179, endPoint y: 80, distance: 19.4
click at [179, 80] on div "Inserir lâmina 1 de 1 O Designbox precisará aumentar a sua imagem em 158% para …" at bounding box center [516, 438] width 1032 height 759
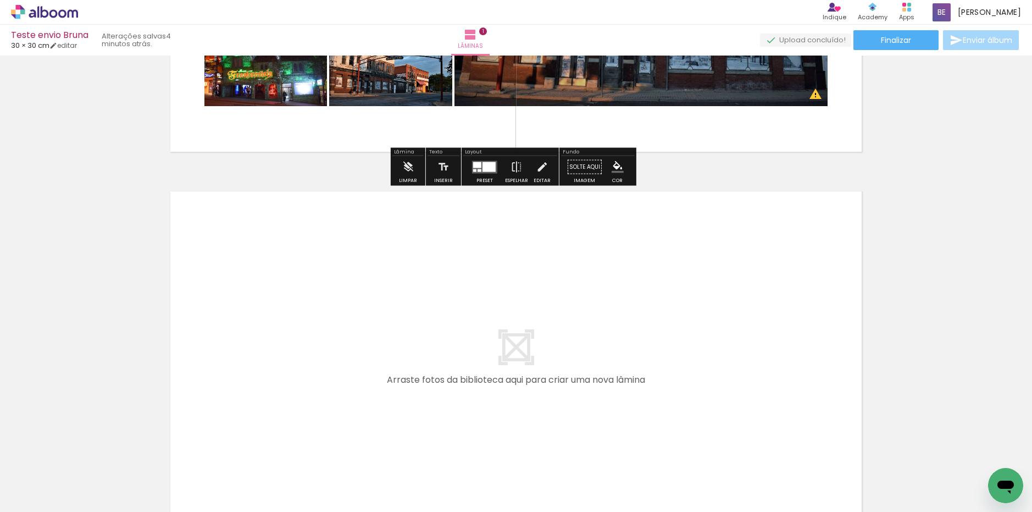
scroll to position [385, 0]
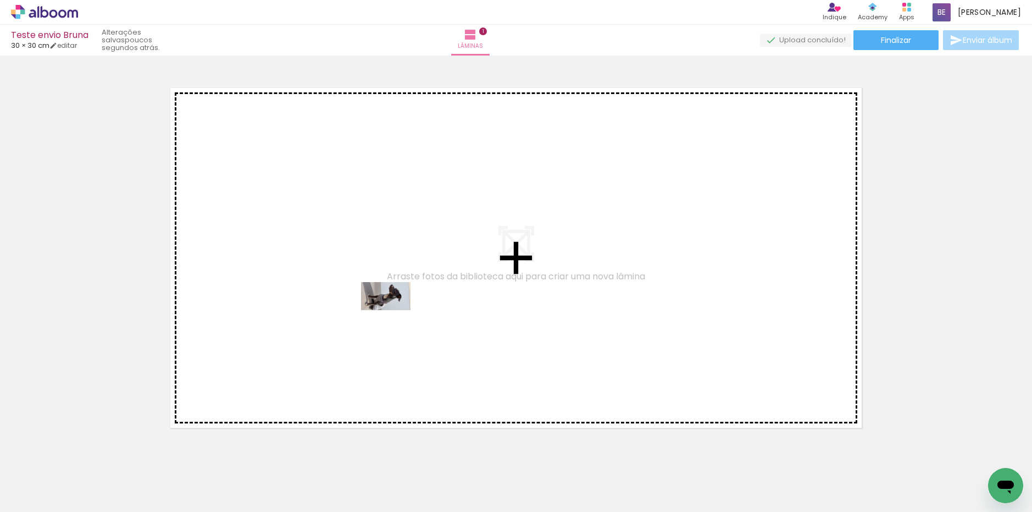
drag, startPoint x: 305, startPoint y: 481, endPoint x: 394, endPoint y: 310, distance: 192.7
click at [394, 310] on quentale-workspace at bounding box center [516, 256] width 1032 height 512
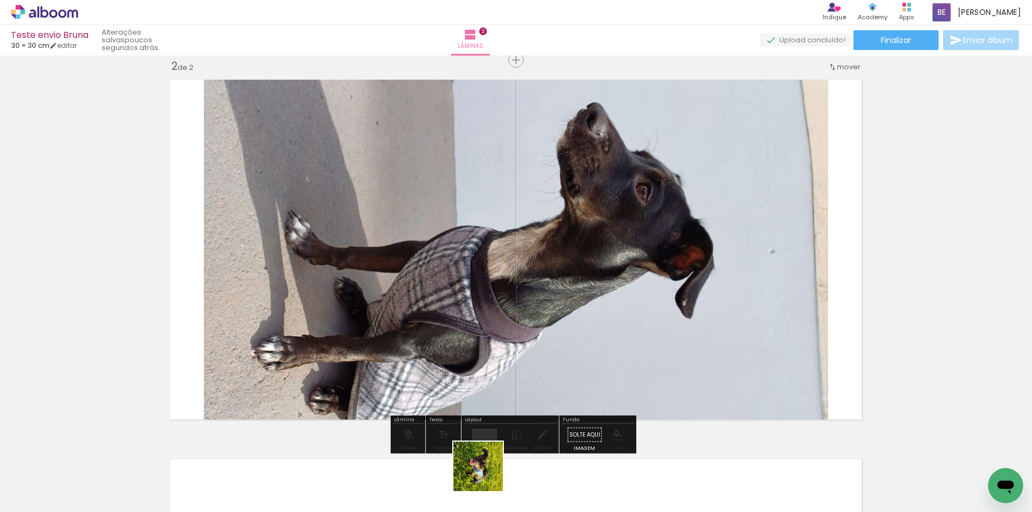
scroll to position [393, 0]
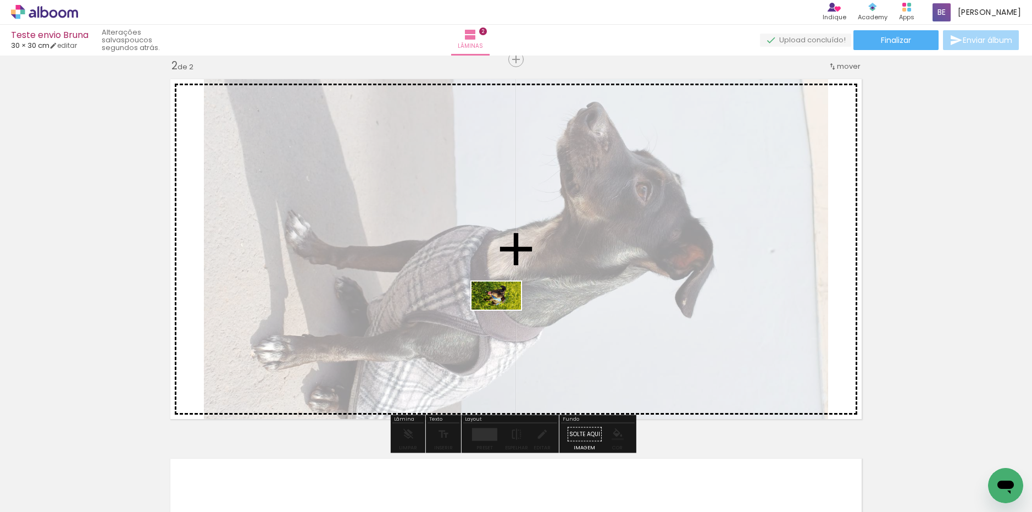
drag, startPoint x: 486, startPoint y: 489, endPoint x: 529, endPoint y: 389, distance: 108.8
click at [504, 280] on quentale-workspace at bounding box center [516, 256] width 1032 height 512
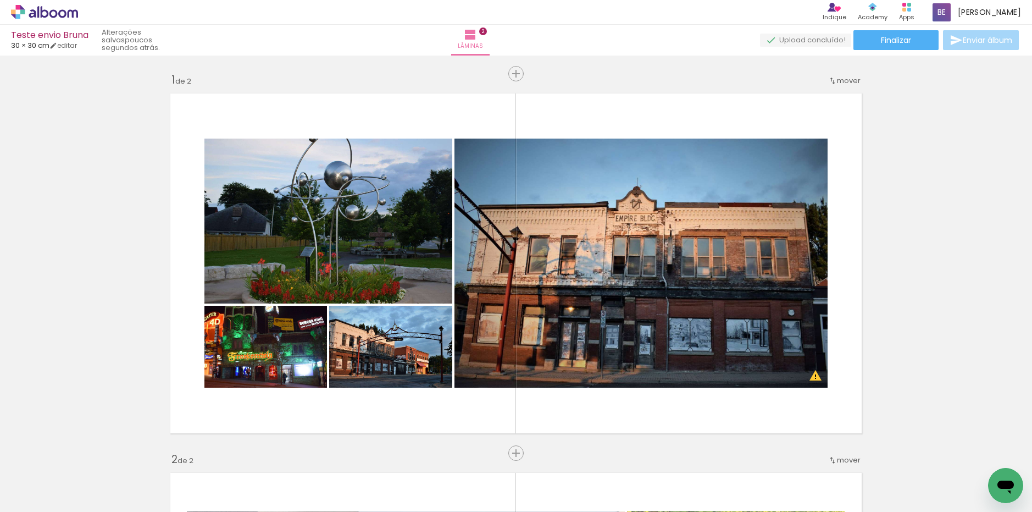
click at [604, 256] on quentale-workspace at bounding box center [516, 256] width 1032 height 512
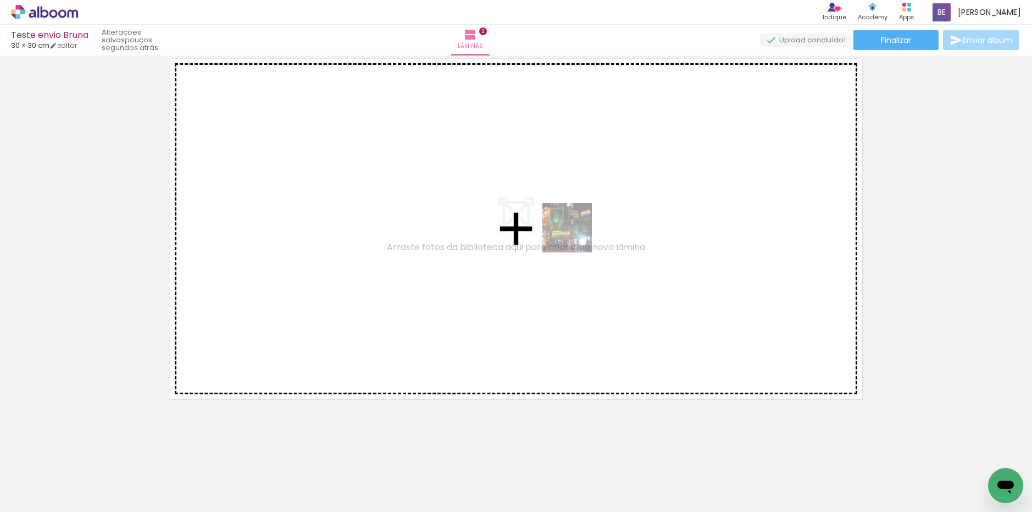
drag, startPoint x: 583, startPoint y: 252, endPoint x: 575, endPoint y: 236, distance: 17.7
click at [575, 236] on quentale-workspace at bounding box center [516, 256] width 1032 height 512
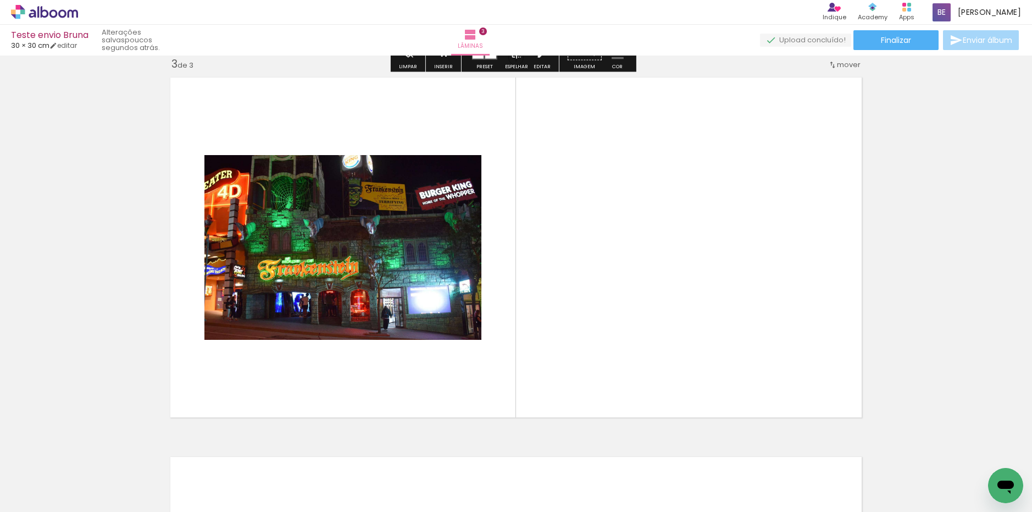
scroll to position [773, 0]
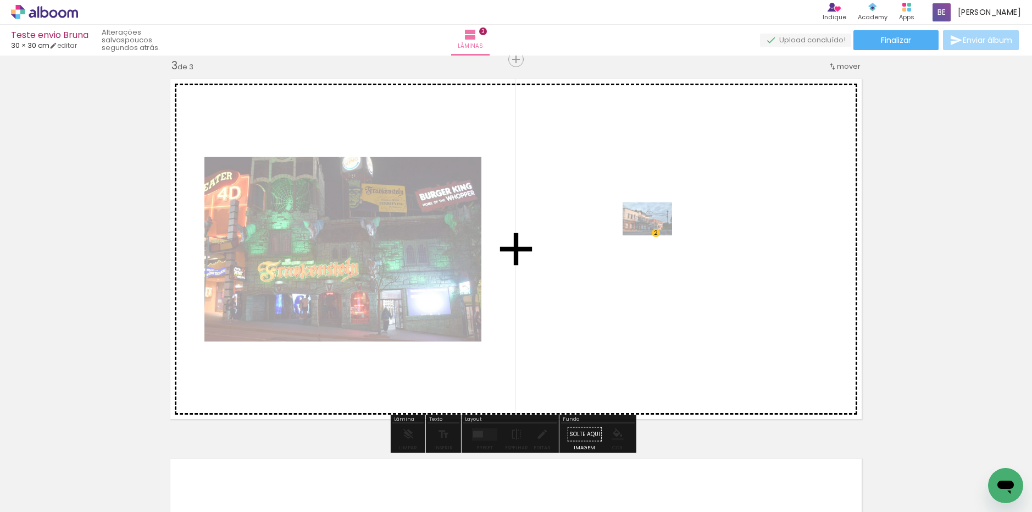
drag, startPoint x: 679, startPoint y: 482, endPoint x: 656, endPoint y: 235, distance: 247.9
click at [656, 235] on quentale-workspace at bounding box center [516, 256] width 1032 height 512
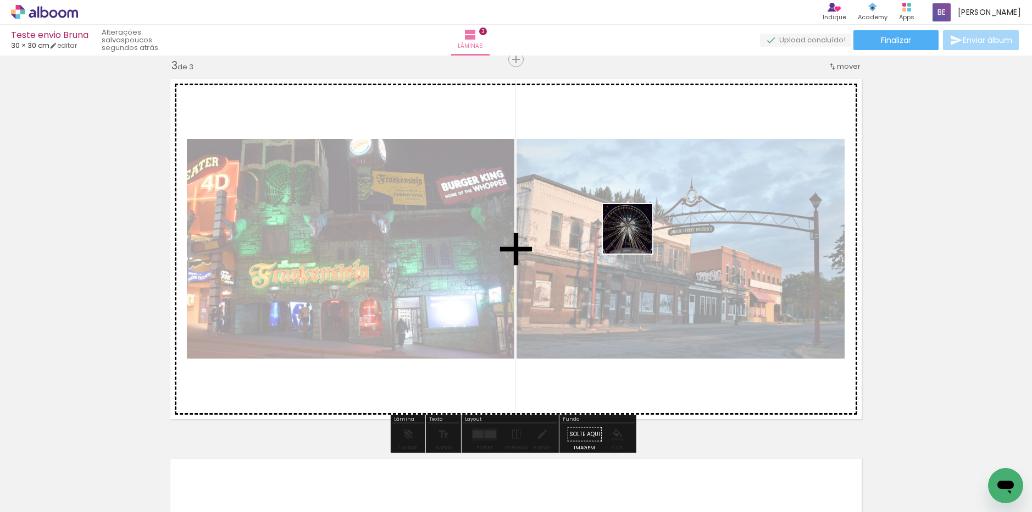
drag, startPoint x: 671, startPoint y: 298, endPoint x: 624, endPoint y: 220, distance: 91.7
click at [624, 220] on quentale-workspace at bounding box center [516, 256] width 1032 height 512
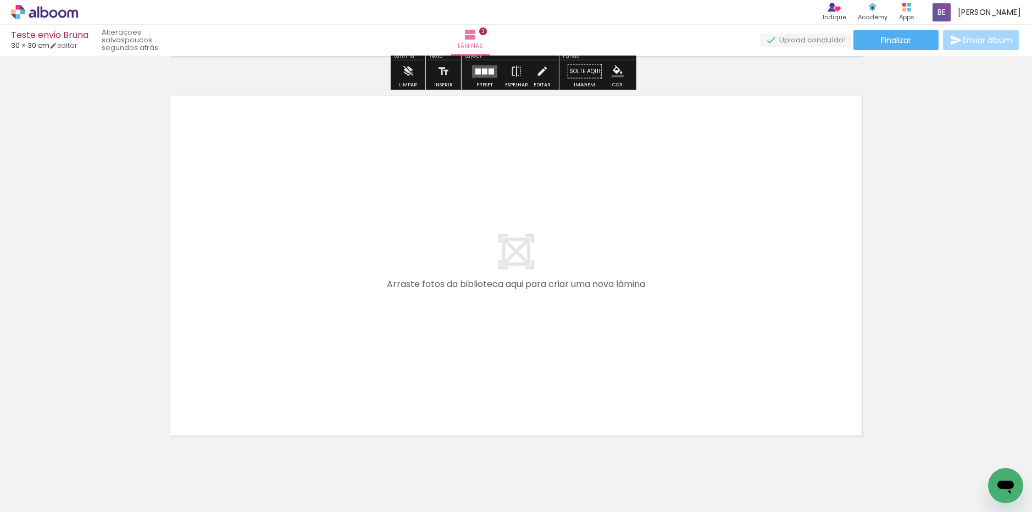
scroll to position [1172, 0]
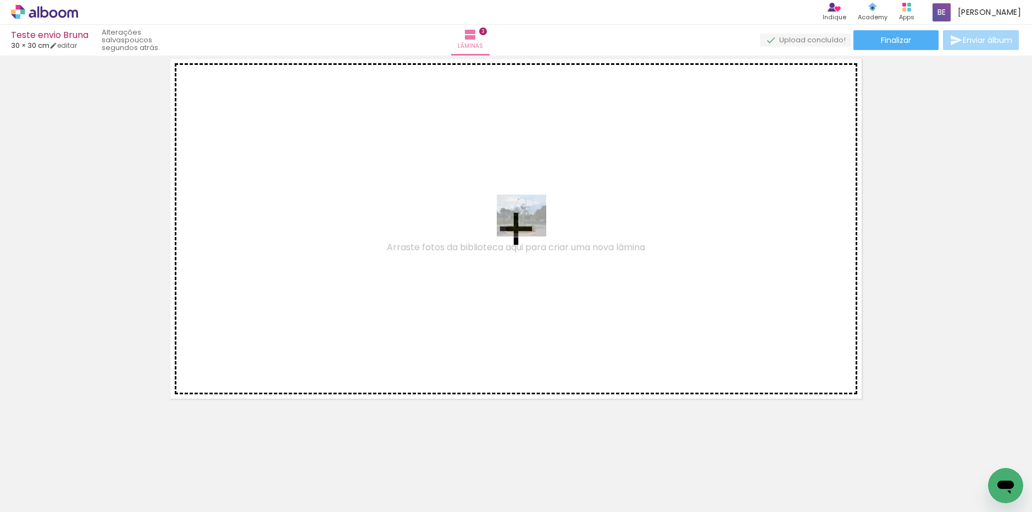
drag, startPoint x: 784, startPoint y: 479, endPoint x: 530, endPoint y: 228, distance: 357.5
click at [530, 228] on quentale-workspace at bounding box center [516, 256] width 1032 height 512
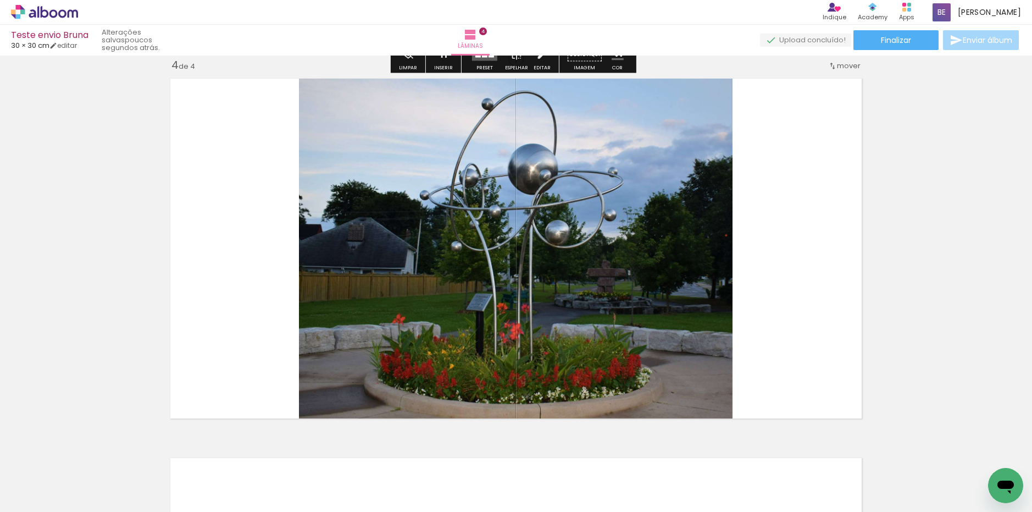
scroll to position [1152, 0]
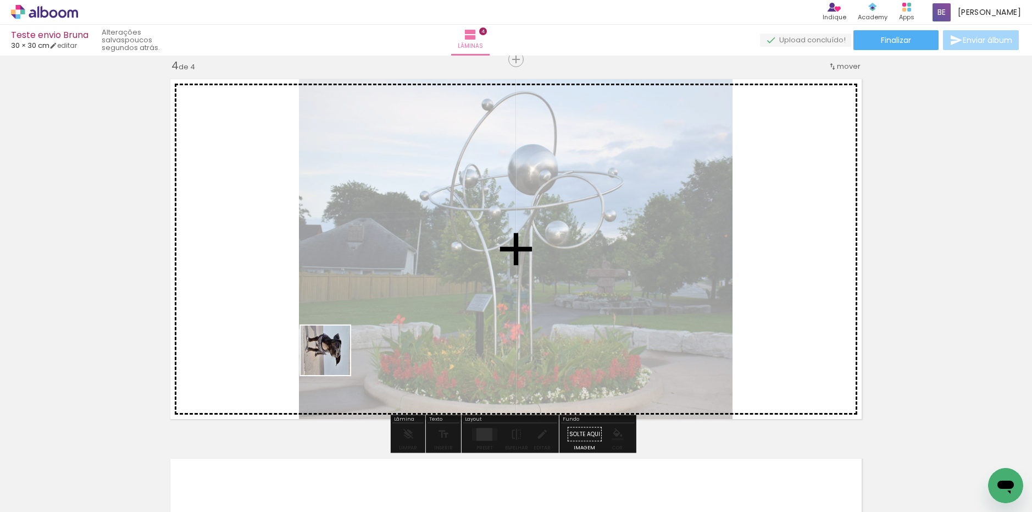
drag, startPoint x: 267, startPoint y: 443, endPoint x: 434, endPoint y: 259, distance: 248.6
click at [434, 259] on quentale-workspace at bounding box center [516, 256] width 1032 height 512
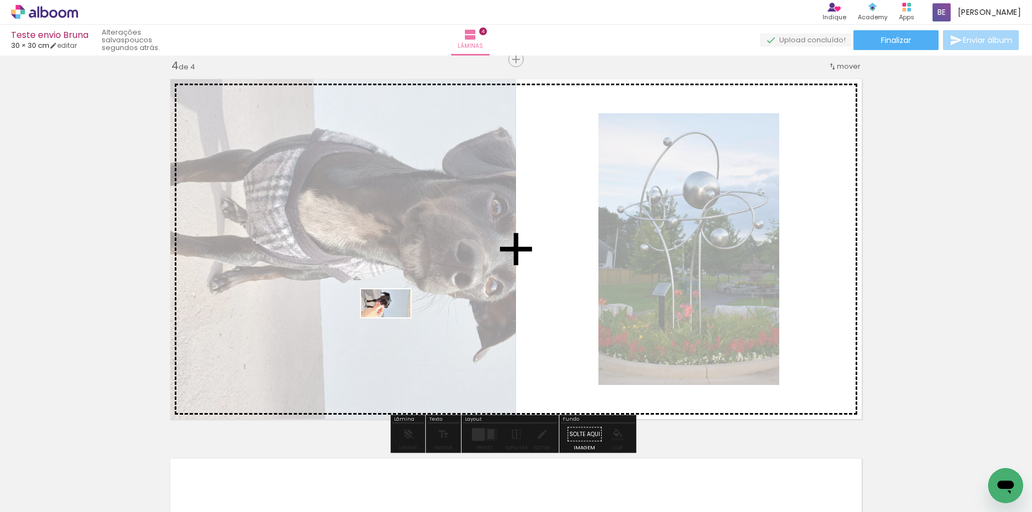
drag, startPoint x: 194, startPoint y: 467, endPoint x: 394, endPoint y: 322, distance: 246.8
click at [394, 322] on quentale-workspace at bounding box center [516, 256] width 1032 height 512
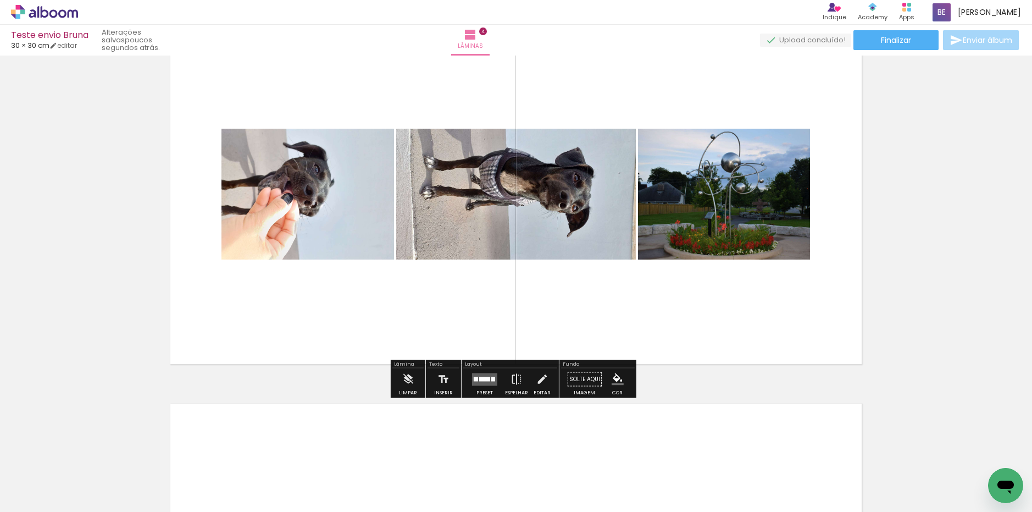
scroll to position [1317, 0]
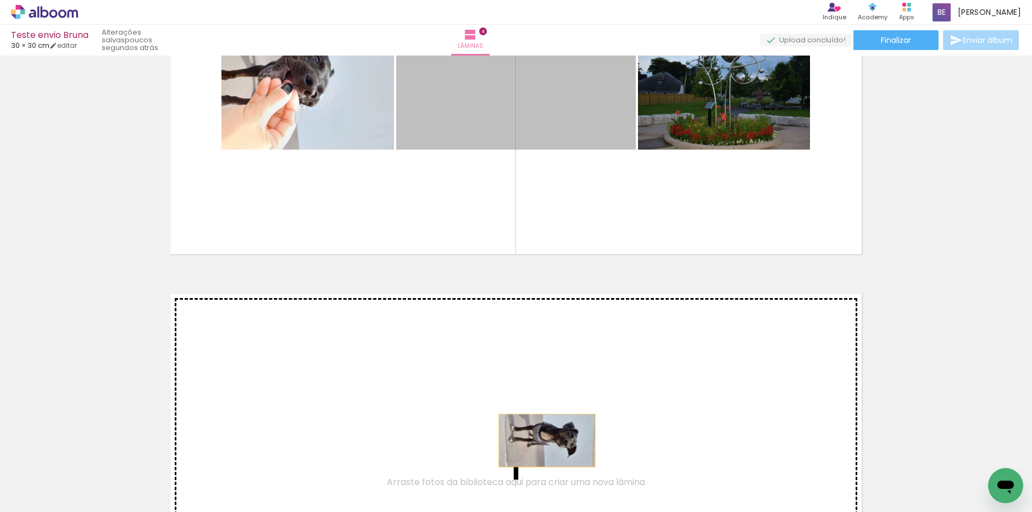
drag, startPoint x: 539, startPoint y: 134, endPoint x: 543, endPoint y: 440, distance: 306.1
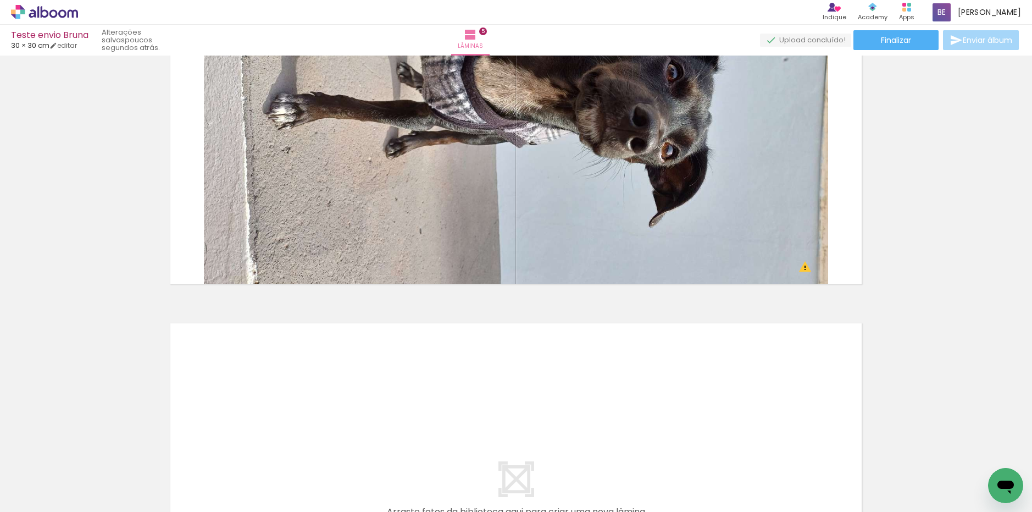
scroll to position [1546, 0]
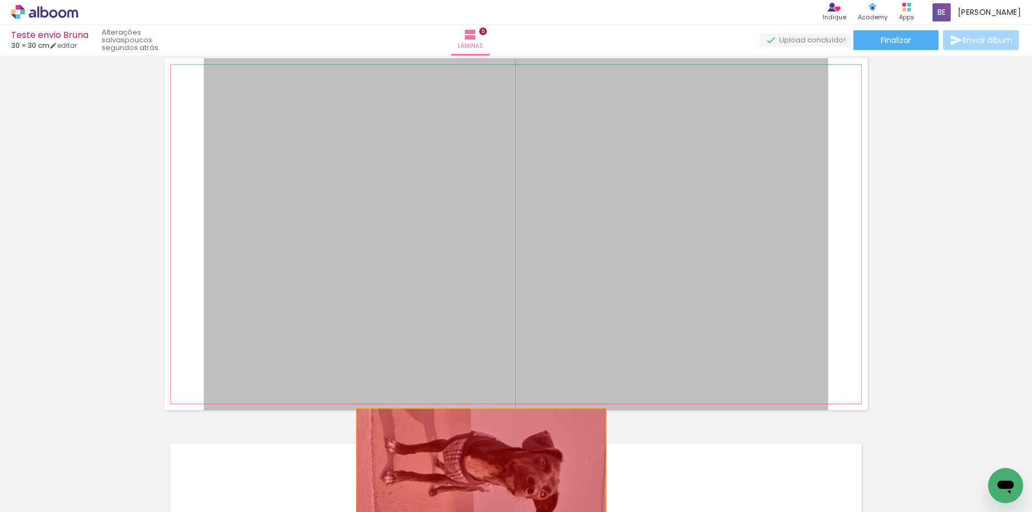
drag, startPoint x: 529, startPoint y: 170, endPoint x: 477, endPoint y: 479, distance: 313.1
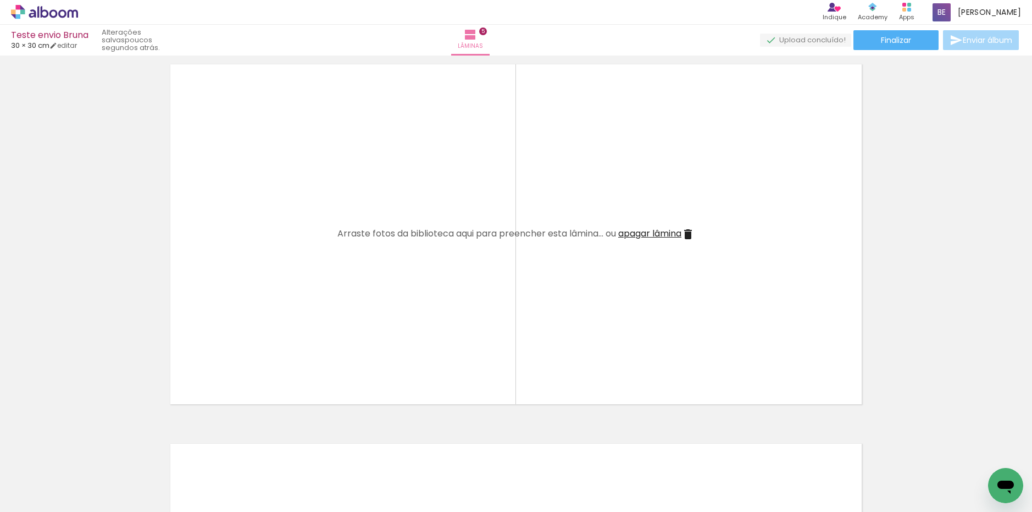
click at [691, 235] on iron-icon at bounding box center [687, 234] width 13 height 13
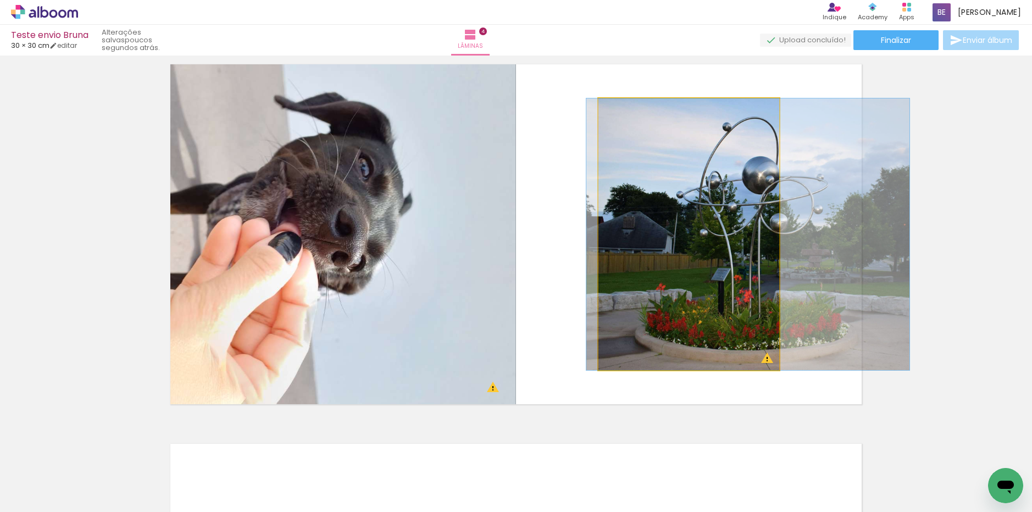
drag, startPoint x: 701, startPoint y: 222, endPoint x: 744, endPoint y: 290, distance: 80.8
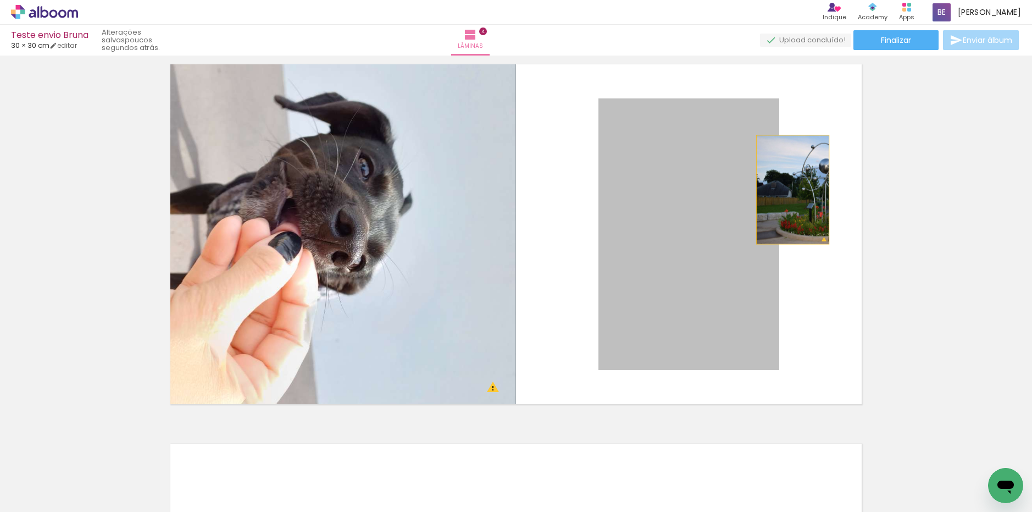
drag, startPoint x: 714, startPoint y: 218, endPoint x: 757, endPoint y: 180, distance: 56.9
click at [786, 191] on quentale-layouter at bounding box center [515, 234] width 703 height 352
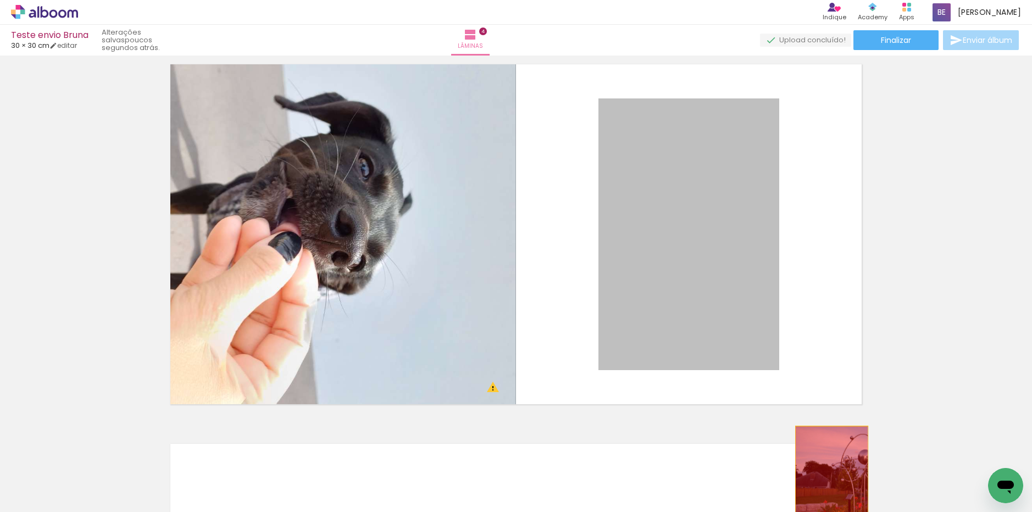
drag, startPoint x: 776, startPoint y: 201, endPoint x: 828, endPoint y: 480, distance: 284.3
click at [828, 480] on quentale-workspace at bounding box center [516, 256] width 1032 height 512
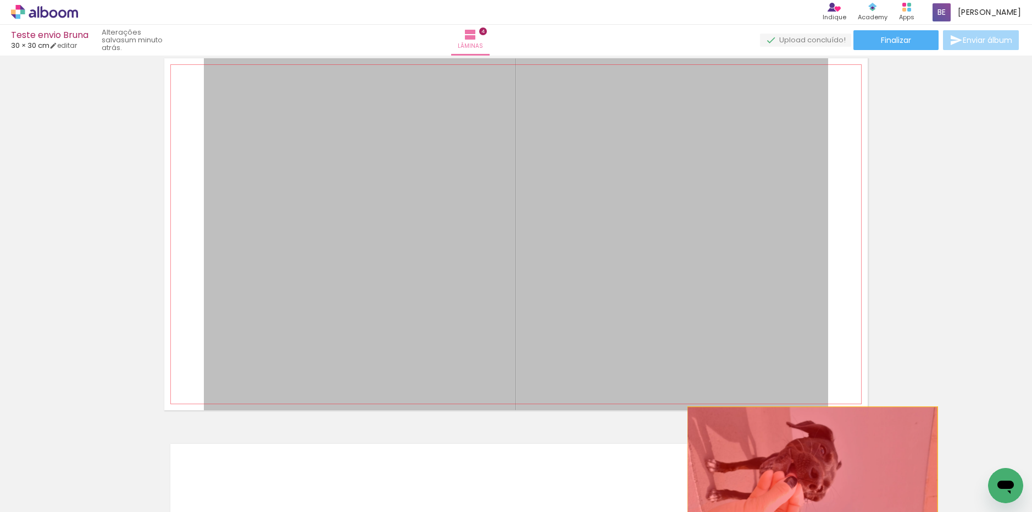
drag, startPoint x: 348, startPoint y: 139, endPoint x: 808, endPoint y: 477, distance: 570.8
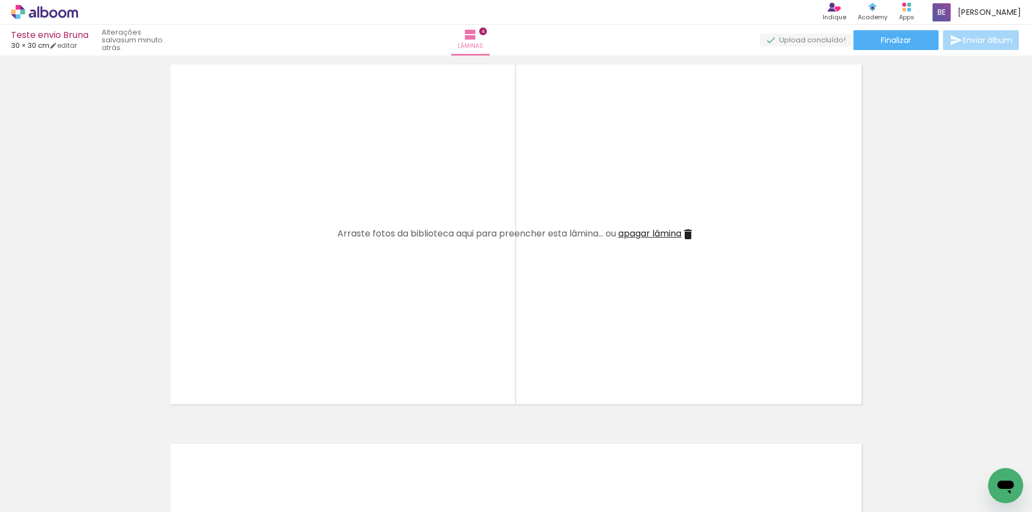
click at [686, 233] on iron-icon at bounding box center [687, 234] width 13 height 13
